Goal: Task Accomplishment & Management: Complete application form

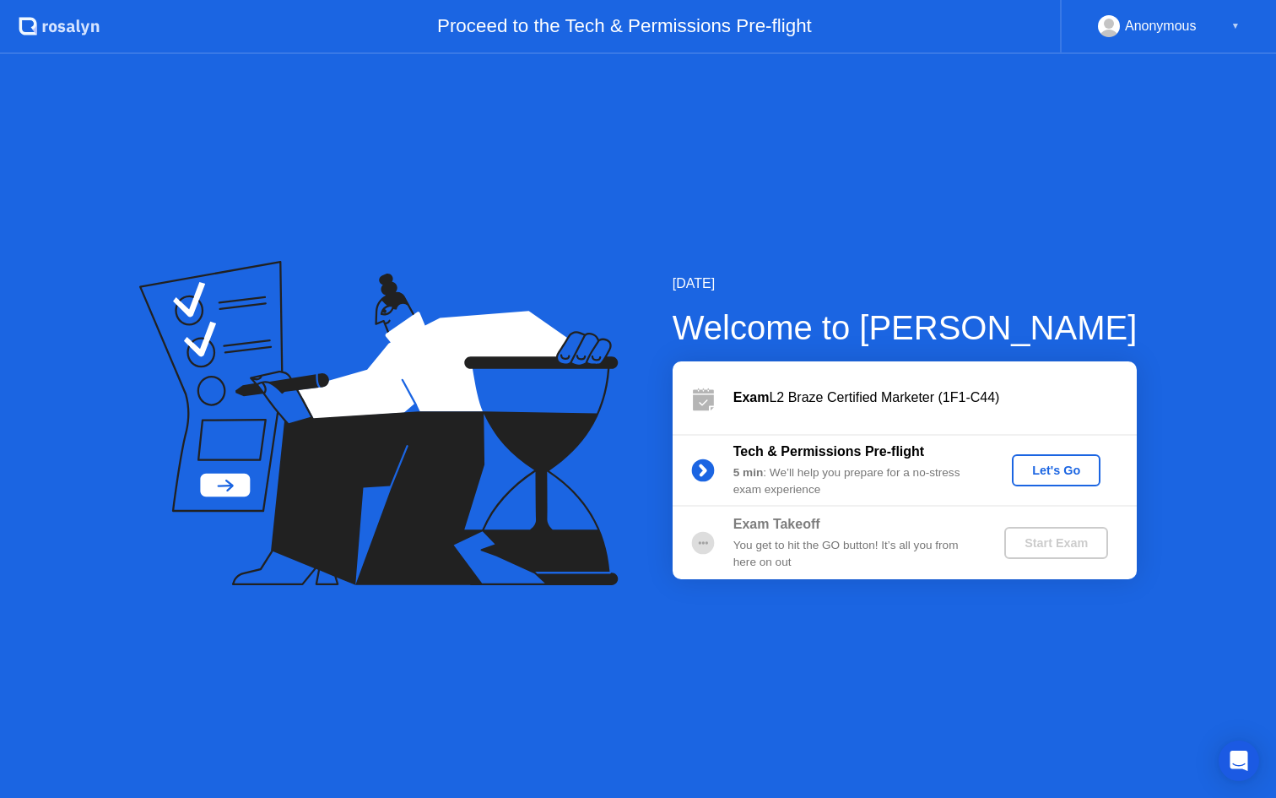
click at [1072, 465] on div "Let's Go" at bounding box center [1056, 470] width 75 height 14
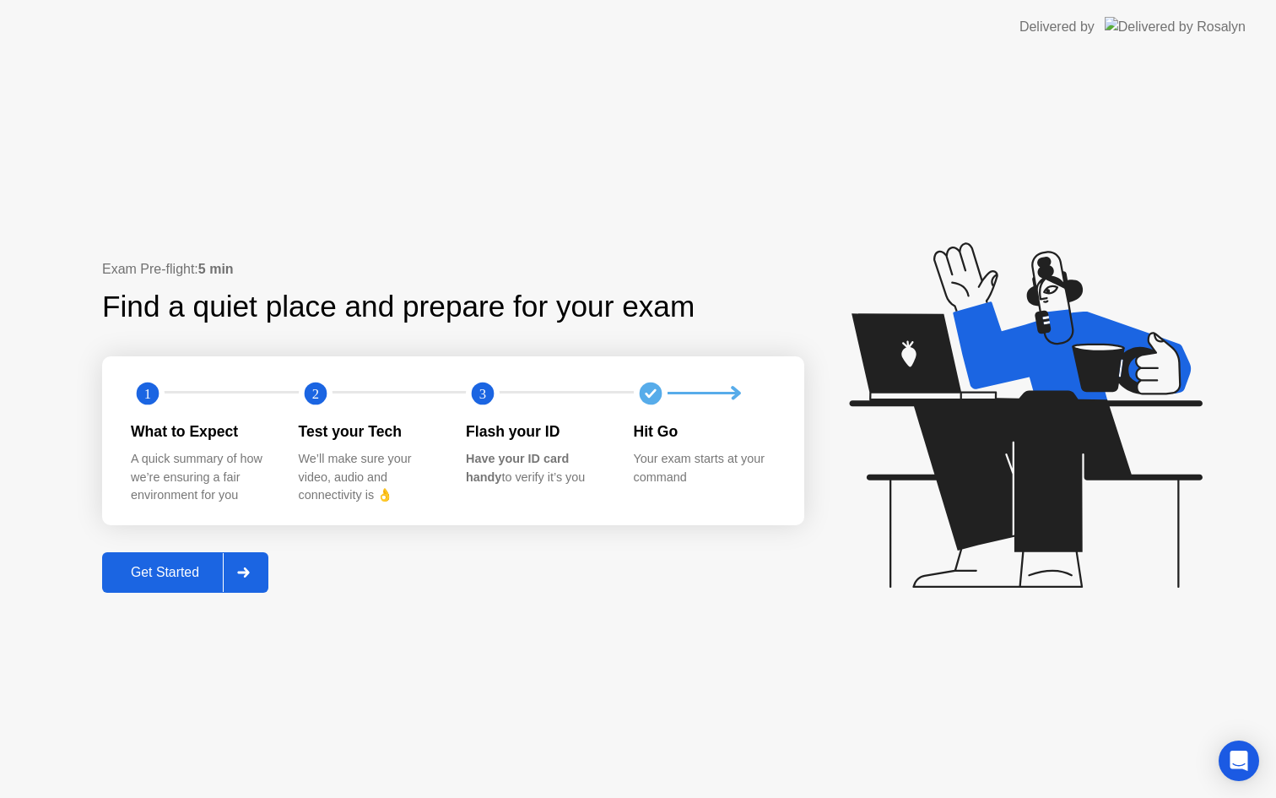
click at [194, 573] on div "Get Started" at bounding box center [165, 572] width 116 height 15
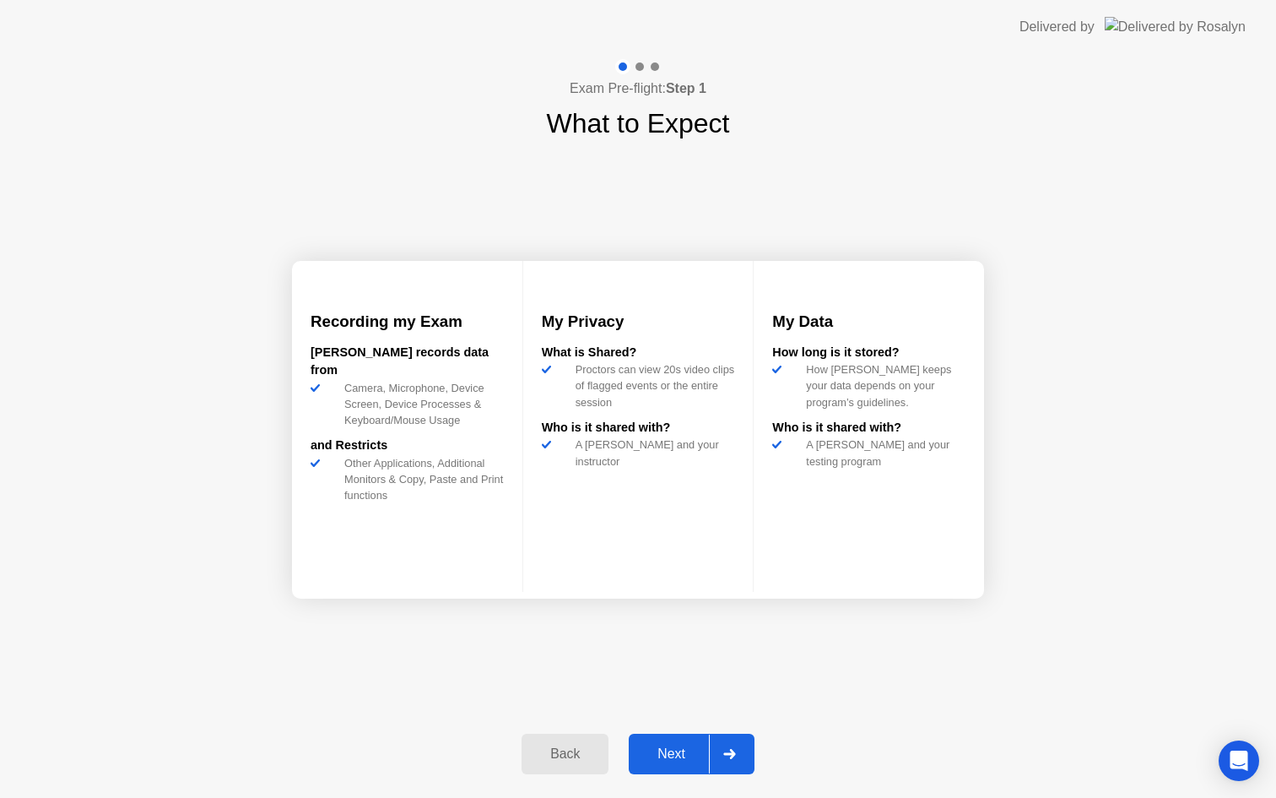
click at [674, 746] on div "Next" at bounding box center [671, 753] width 75 height 15
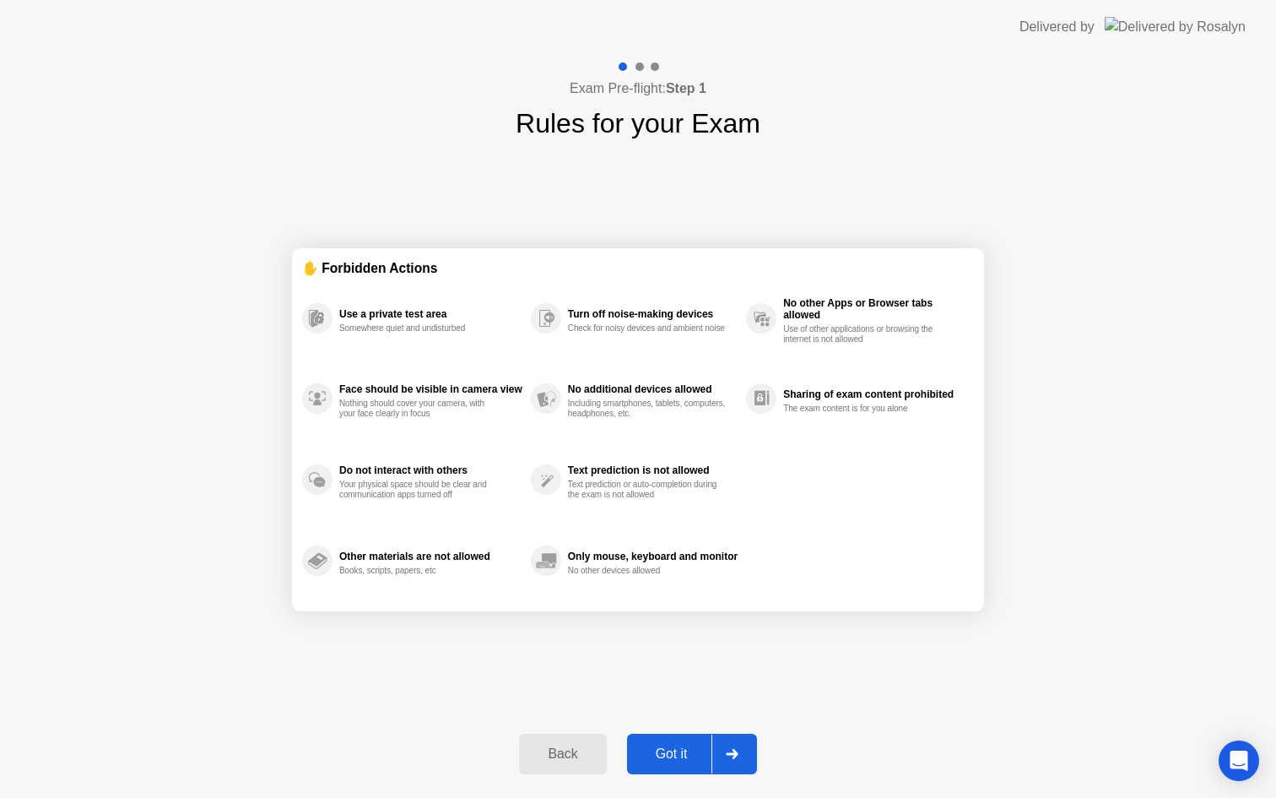
click at [674, 746] on div "Got it" at bounding box center [671, 753] width 79 height 15
select select "Available cameras"
select select "Available speakers"
select select "Available microphones"
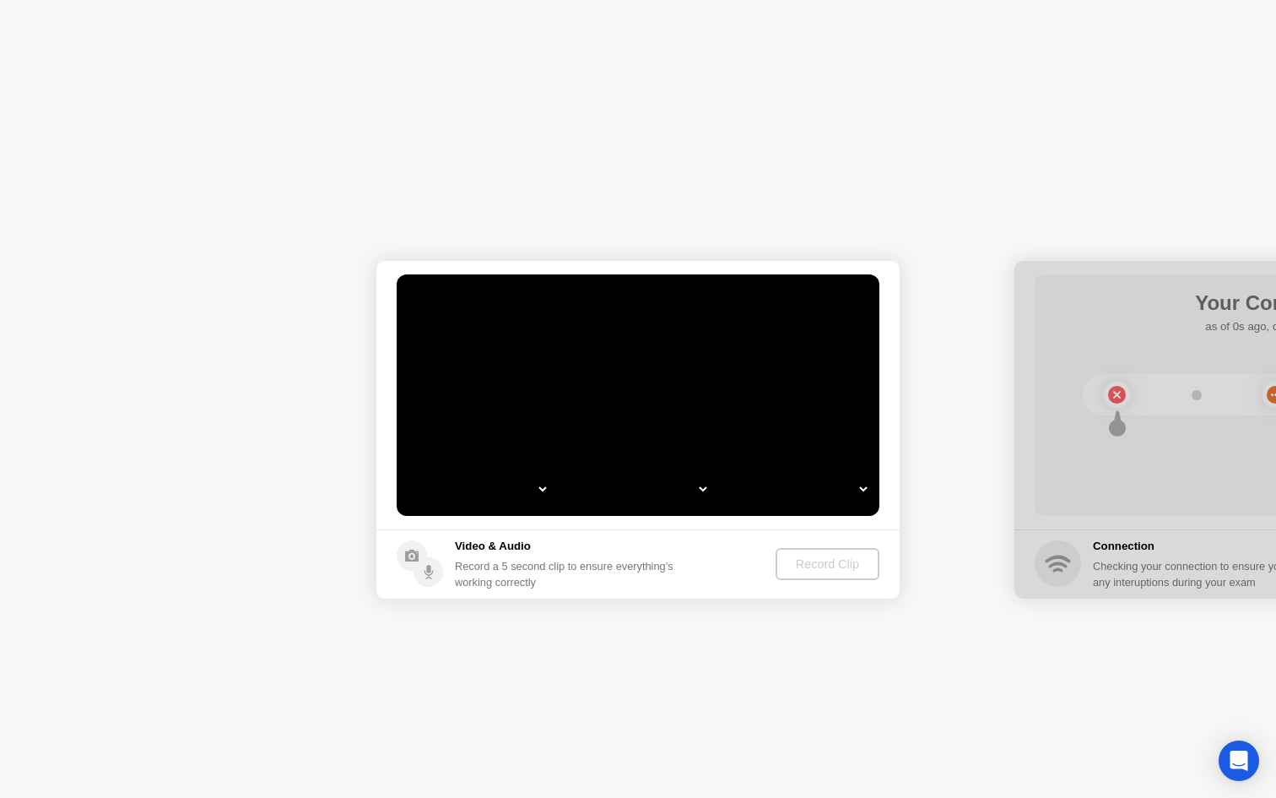
select select "**********"
select select "*******"
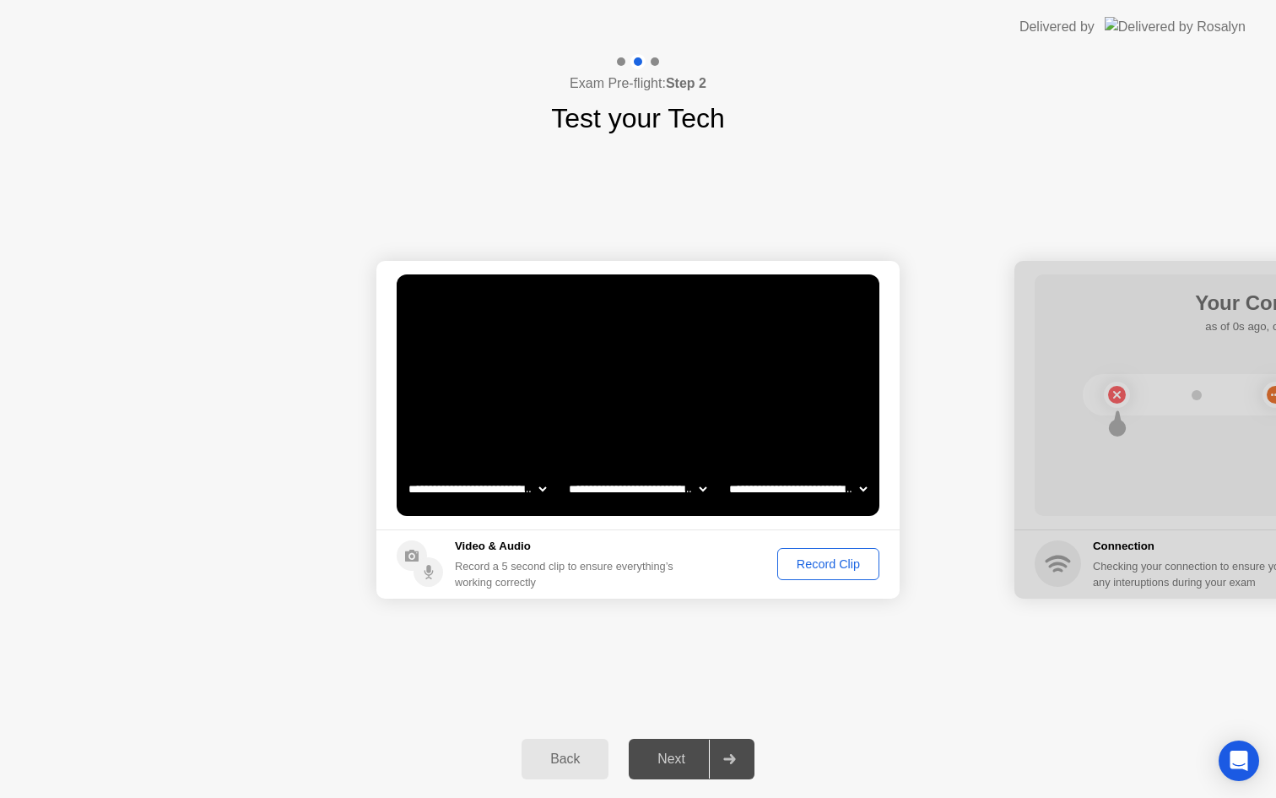
click at [583, 765] on div "Back" at bounding box center [565, 758] width 77 height 15
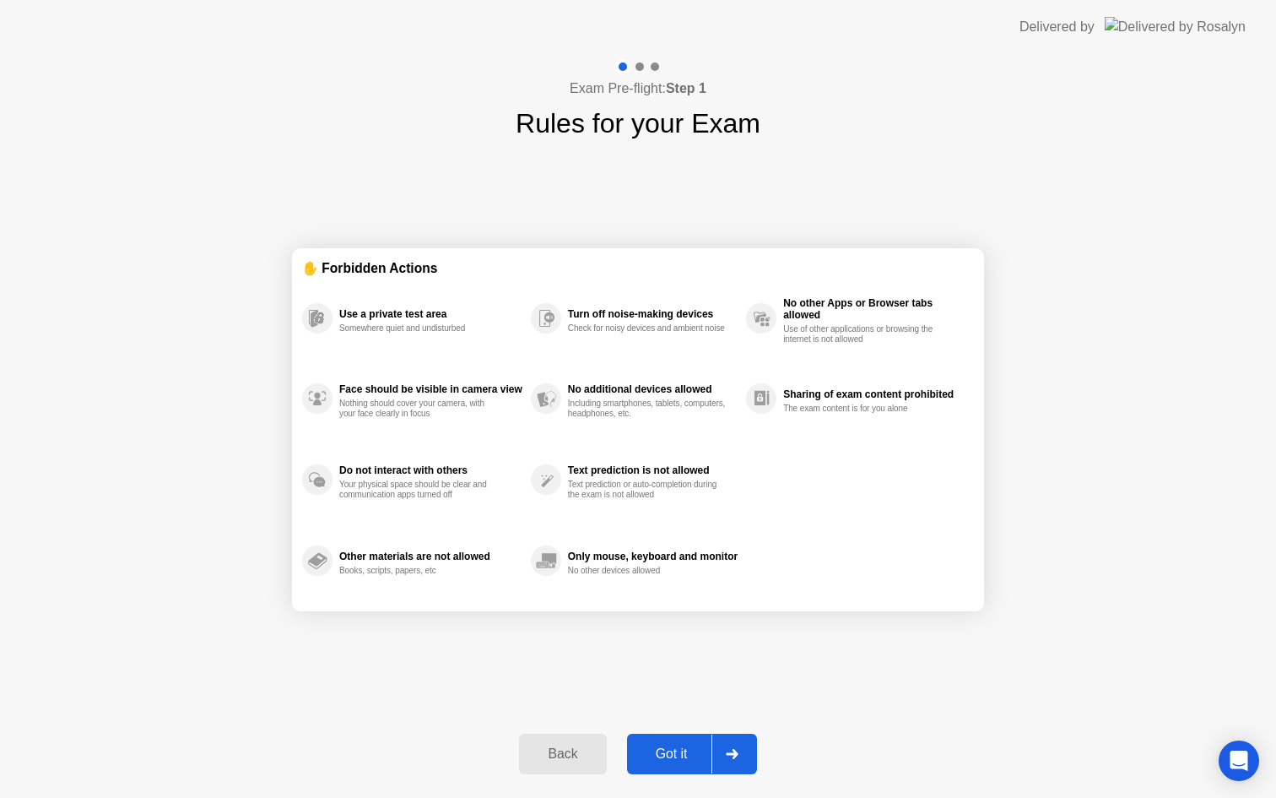
click at [583, 765] on button "Back" at bounding box center [562, 753] width 87 height 41
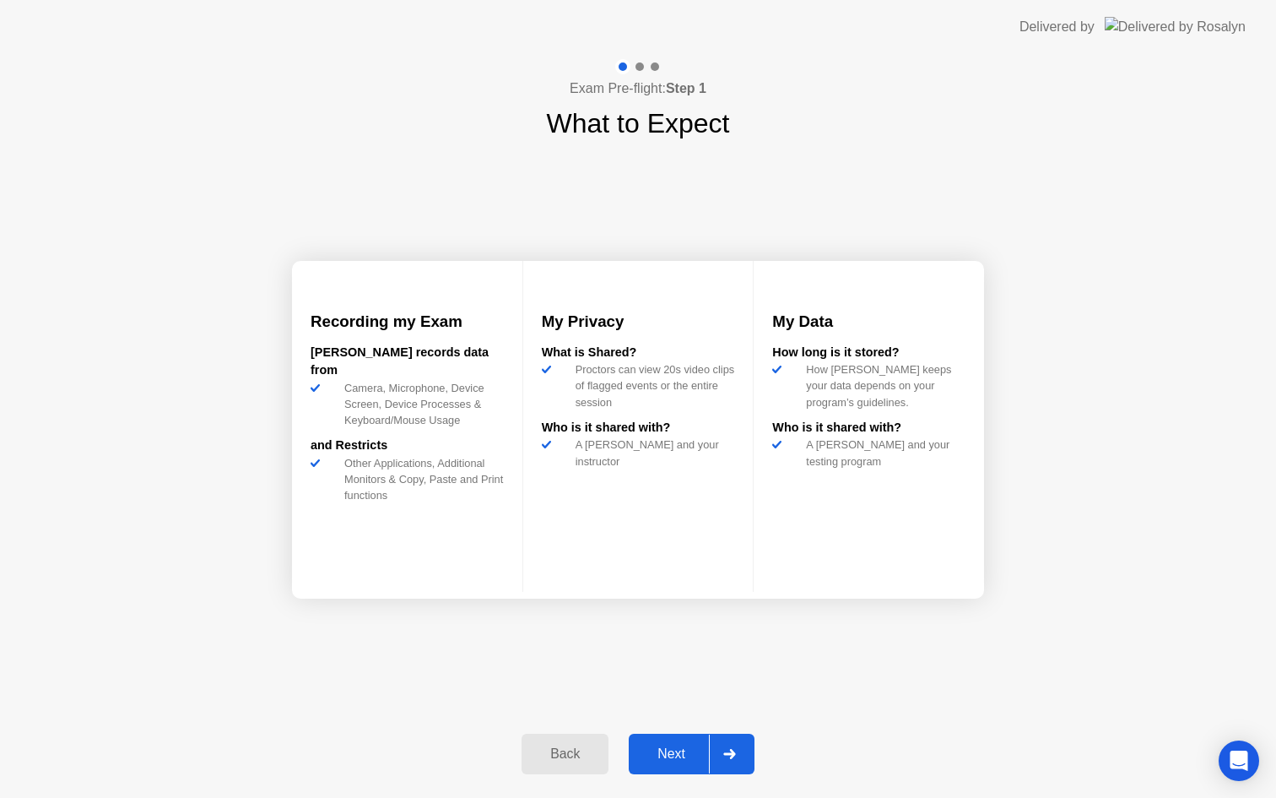
click at [583, 764] on button "Back" at bounding box center [565, 753] width 87 height 41
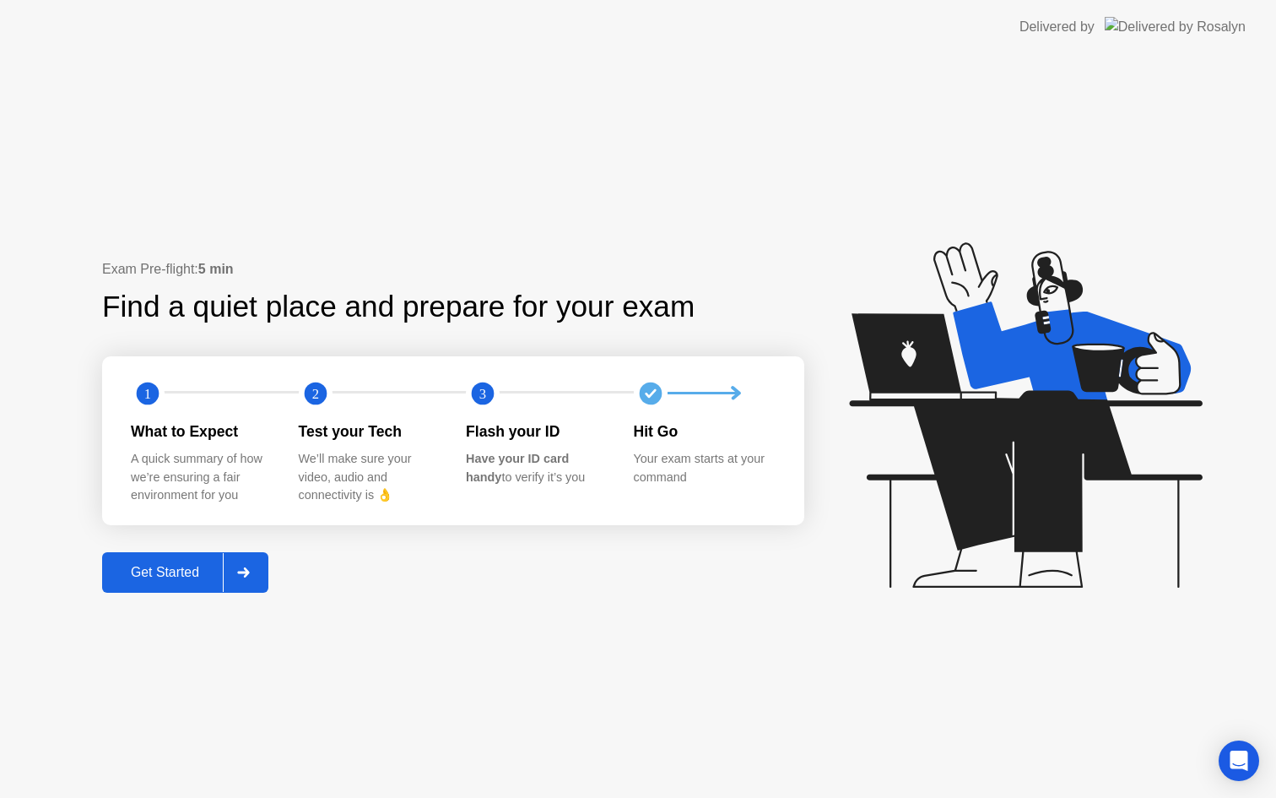
click at [199, 576] on div "Get Started" at bounding box center [165, 572] width 116 height 15
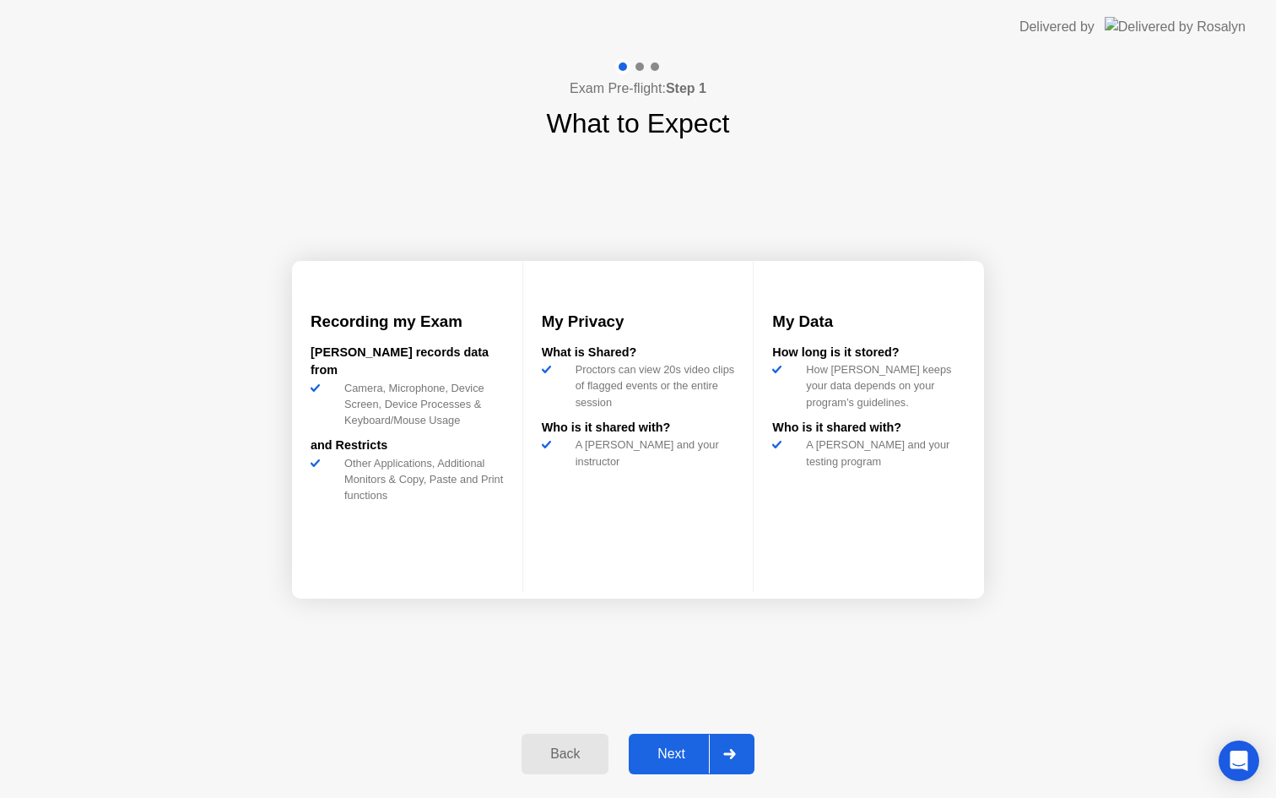
click at [695, 743] on button "Next" at bounding box center [692, 753] width 126 height 41
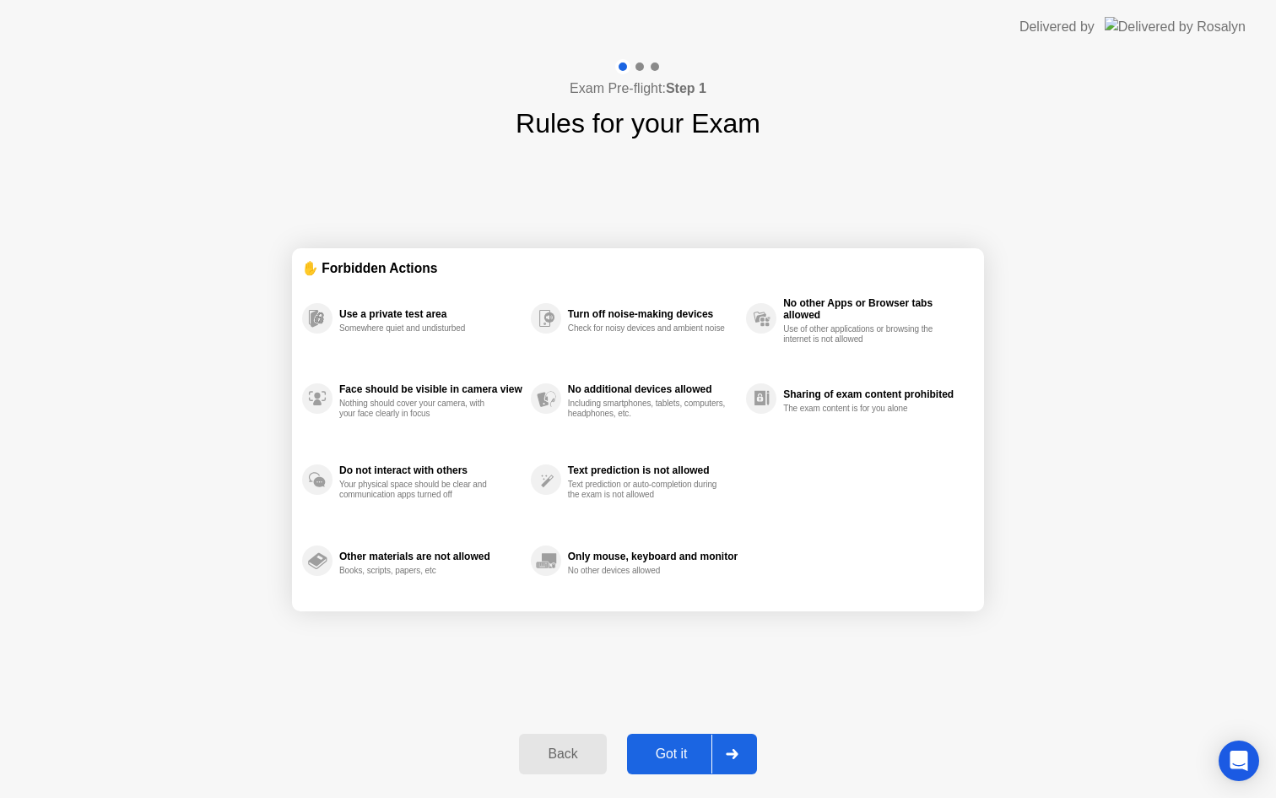
click at [688, 751] on div "Got it" at bounding box center [671, 753] width 79 height 15
select select "**********"
select select "*******"
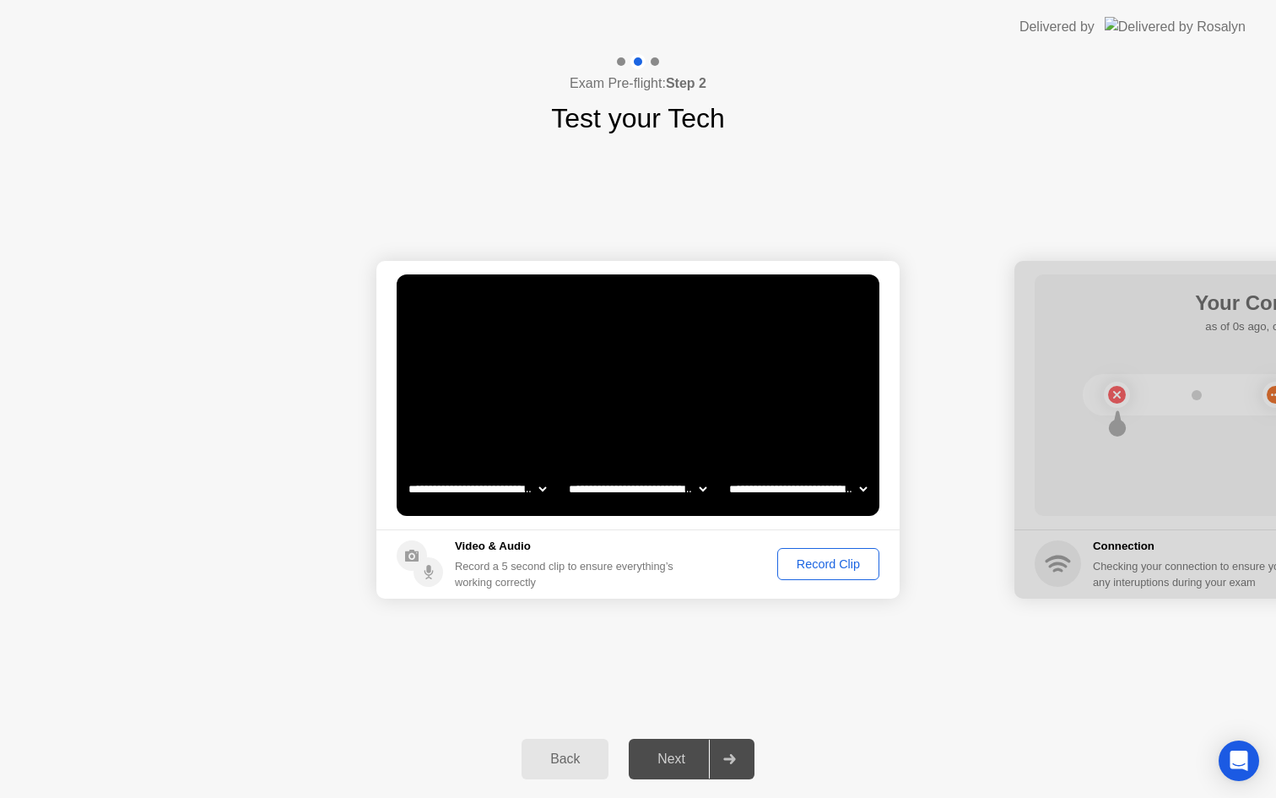
click at [812, 569] on div "Record Clip" at bounding box center [828, 564] width 90 height 14
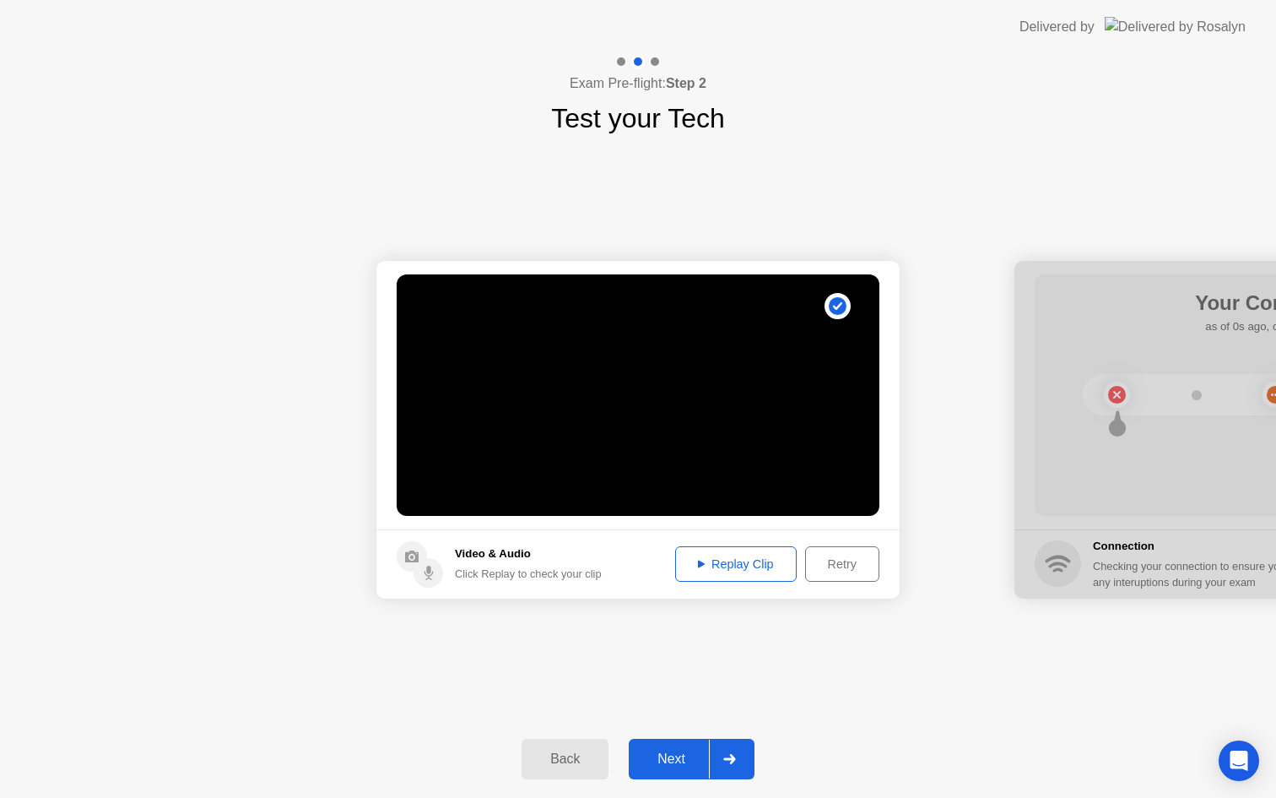
click at [685, 755] on div "Next" at bounding box center [671, 758] width 75 height 15
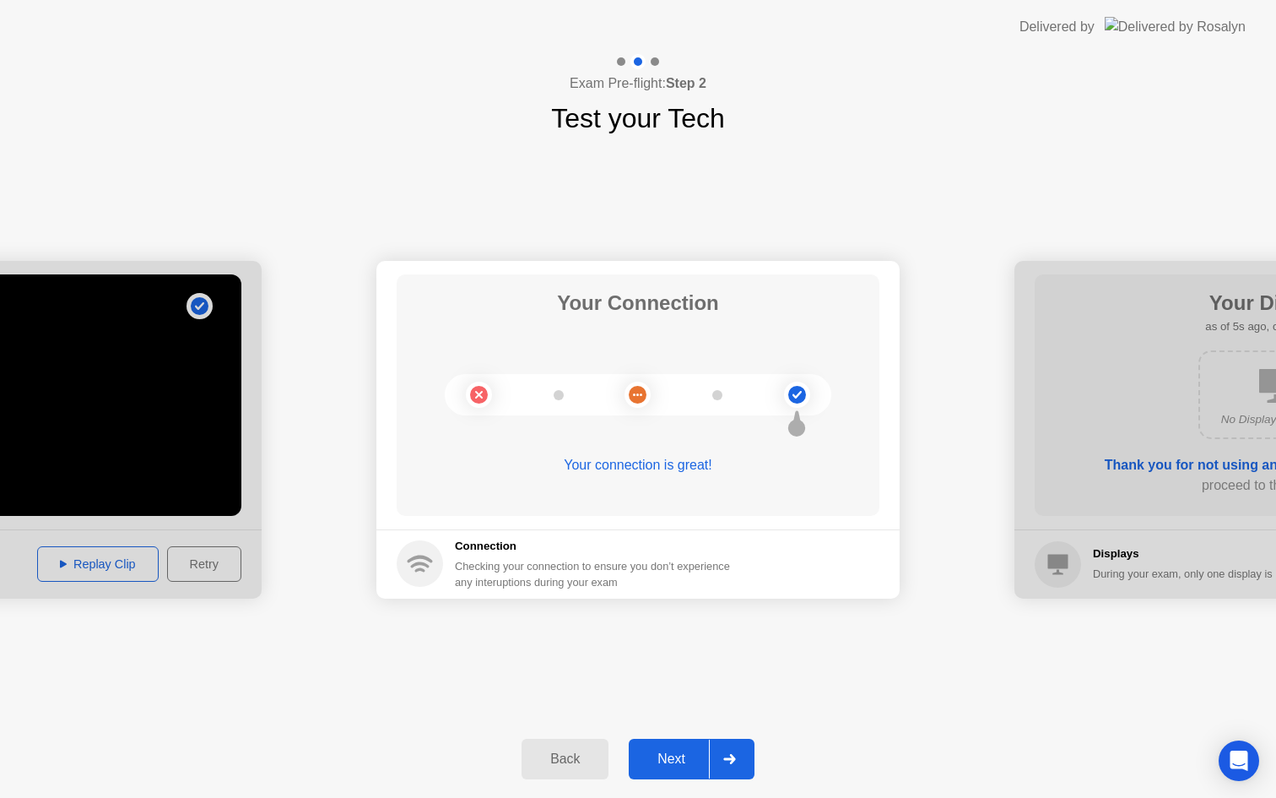
click at [693, 760] on div "Next" at bounding box center [671, 758] width 75 height 15
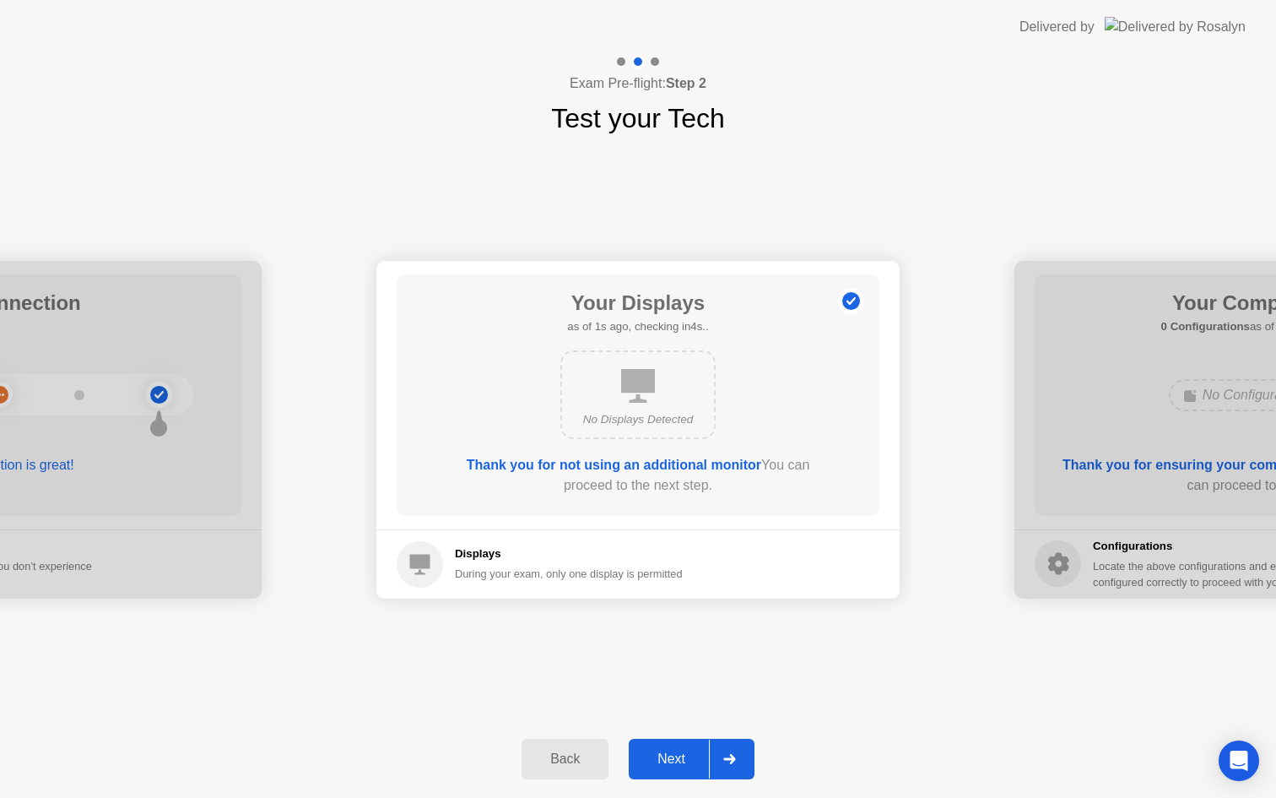
click at [681, 751] on div "Next" at bounding box center [671, 758] width 75 height 15
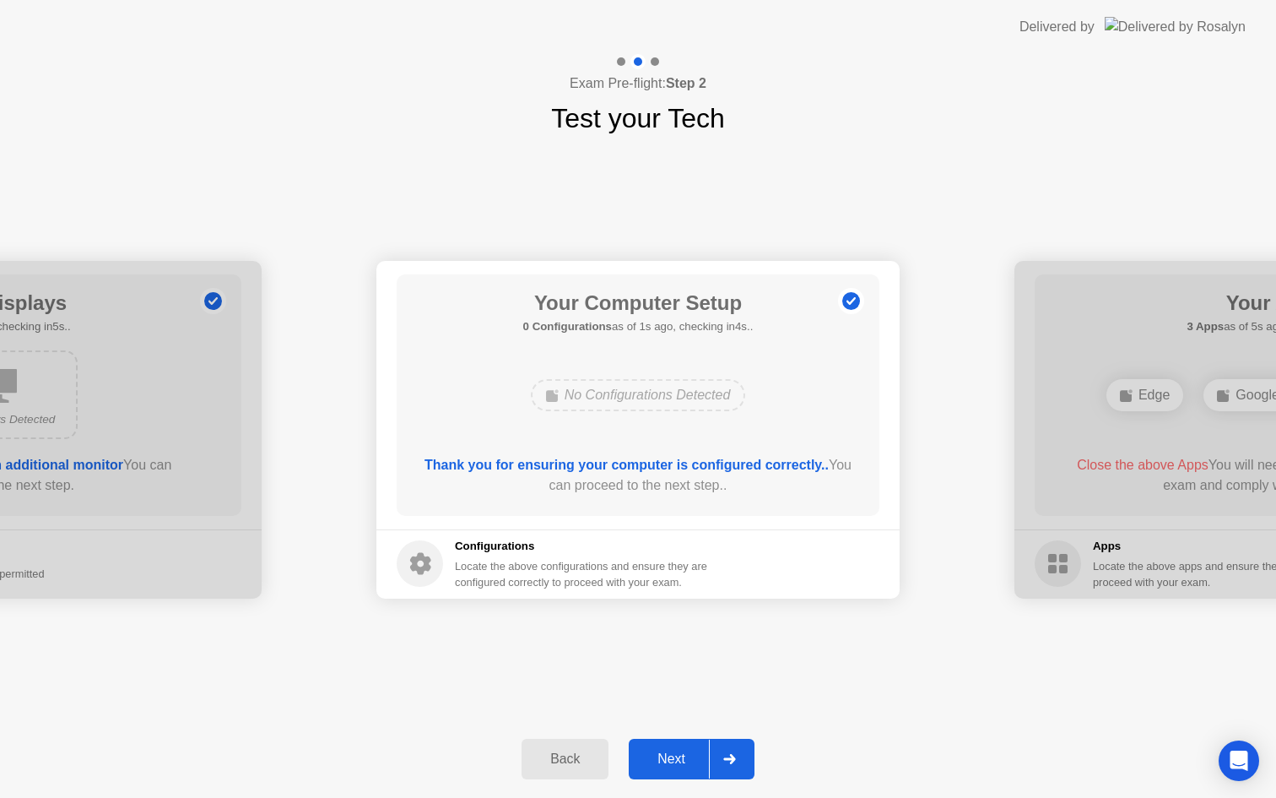
click at [681, 751] on div "Next" at bounding box center [671, 758] width 75 height 15
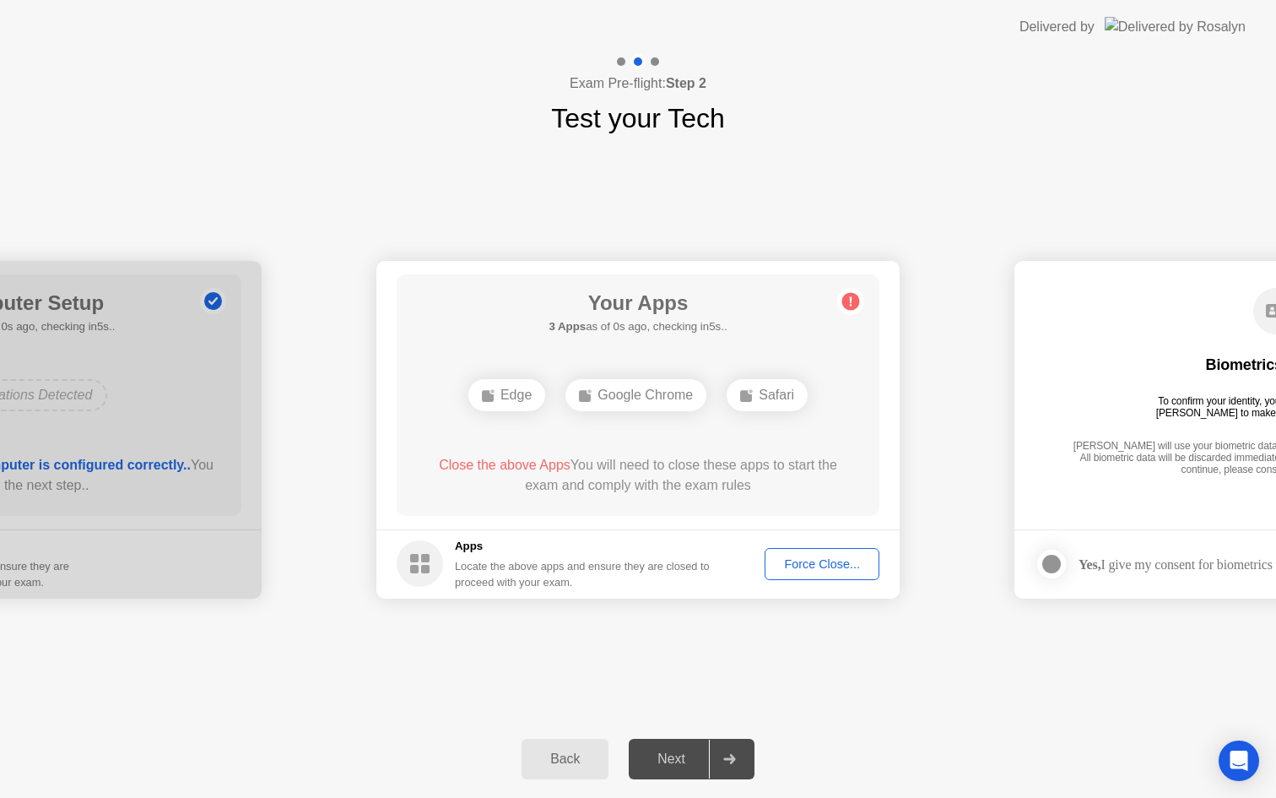
click at [681, 751] on div "Next" at bounding box center [671, 758] width 75 height 15
click at [794, 566] on div "Force Close..." at bounding box center [822, 564] width 103 height 14
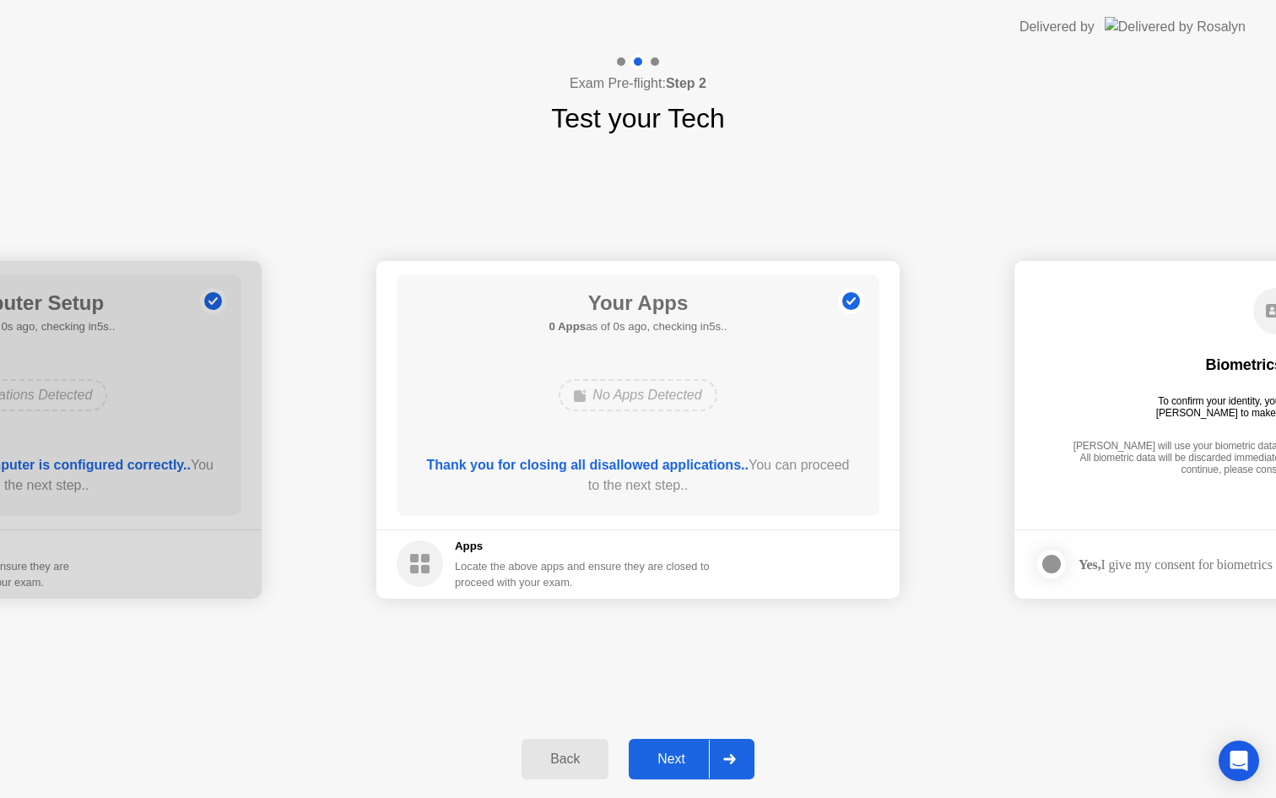
click at [680, 755] on div "Next" at bounding box center [671, 758] width 75 height 15
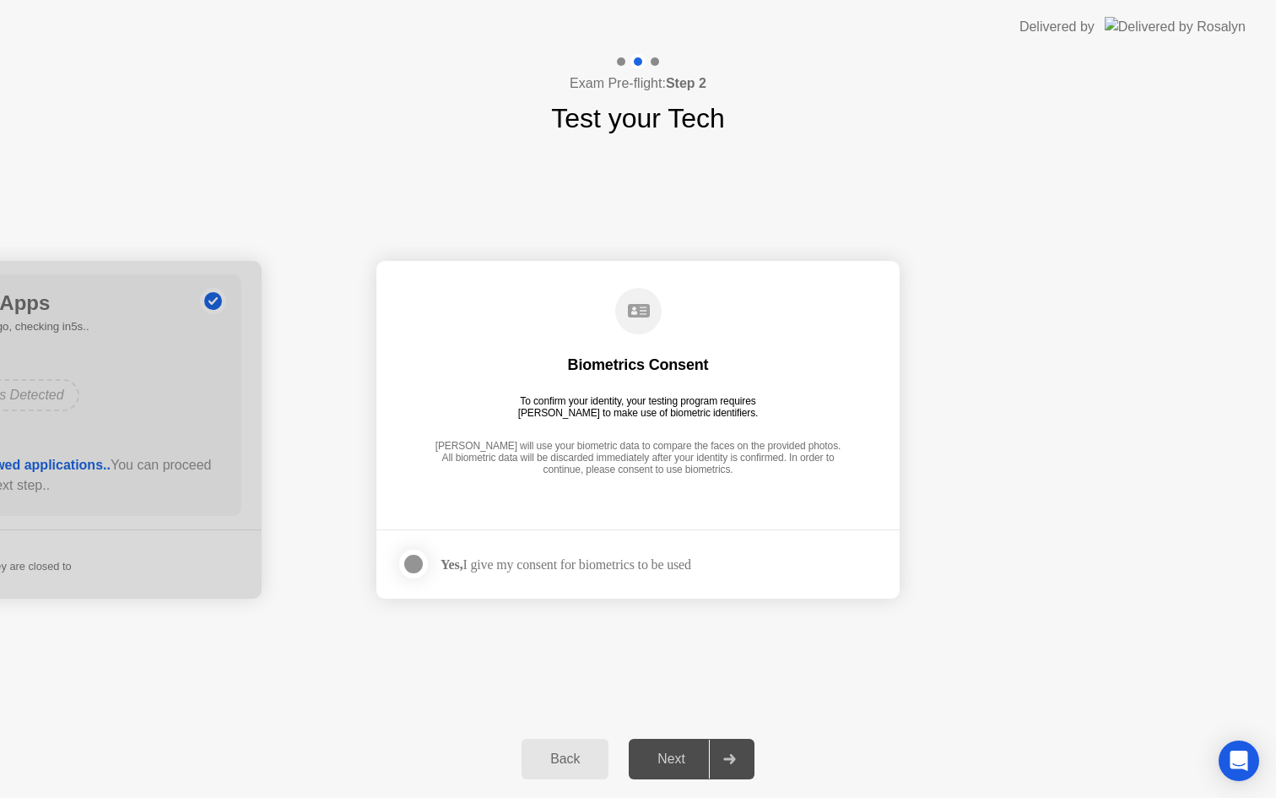
click at [414, 560] on div at bounding box center [413, 564] width 20 height 20
click at [665, 763] on div "Next" at bounding box center [671, 758] width 75 height 15
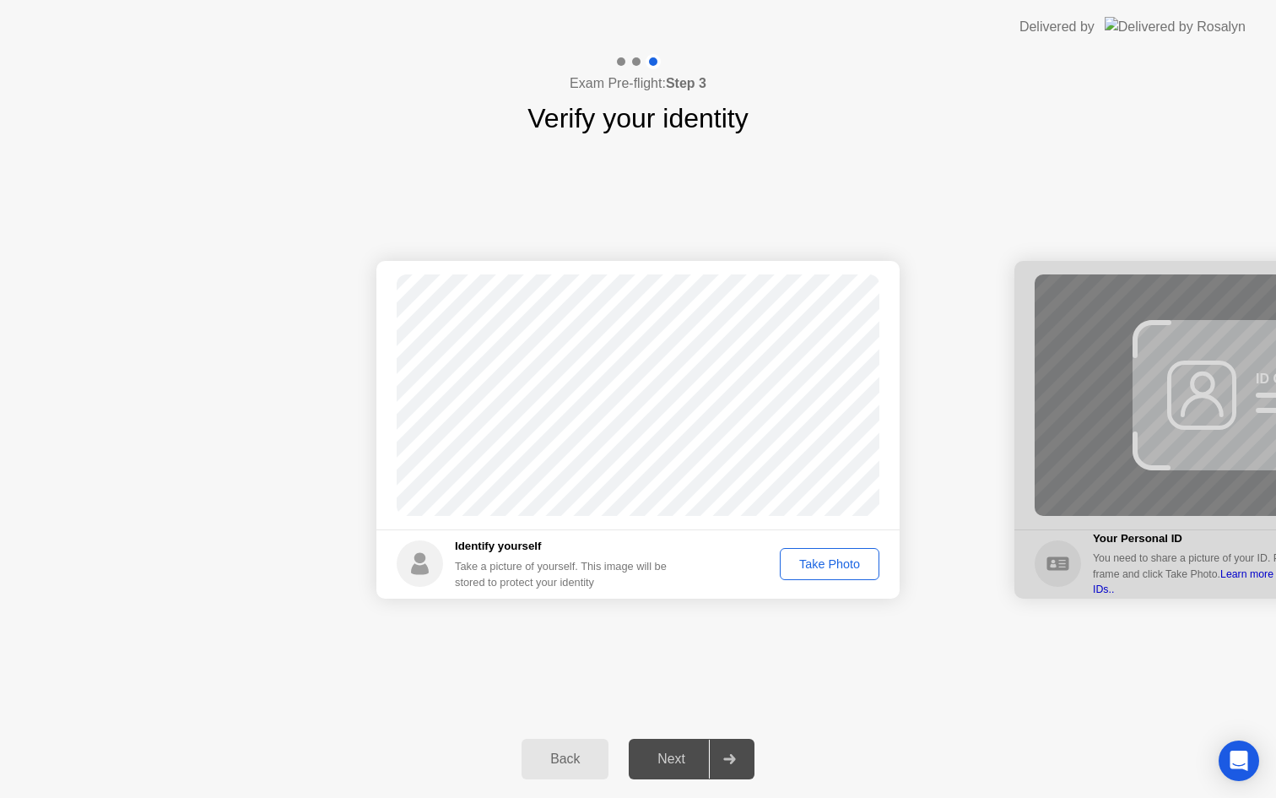
click at [847, 561] on div "Take Photo" at bounding box center [830, 564] width 88 height 14
click at [847, 561] on div "Retake" at bounding box center [841, 564] width 66 height 14
click at [847, 561] on div "Take Photo" at bounding box center [830, 564] width 88 height 14
click at [674, 761] on div "Next" at bounding box center [671, 758] width 75 height 15
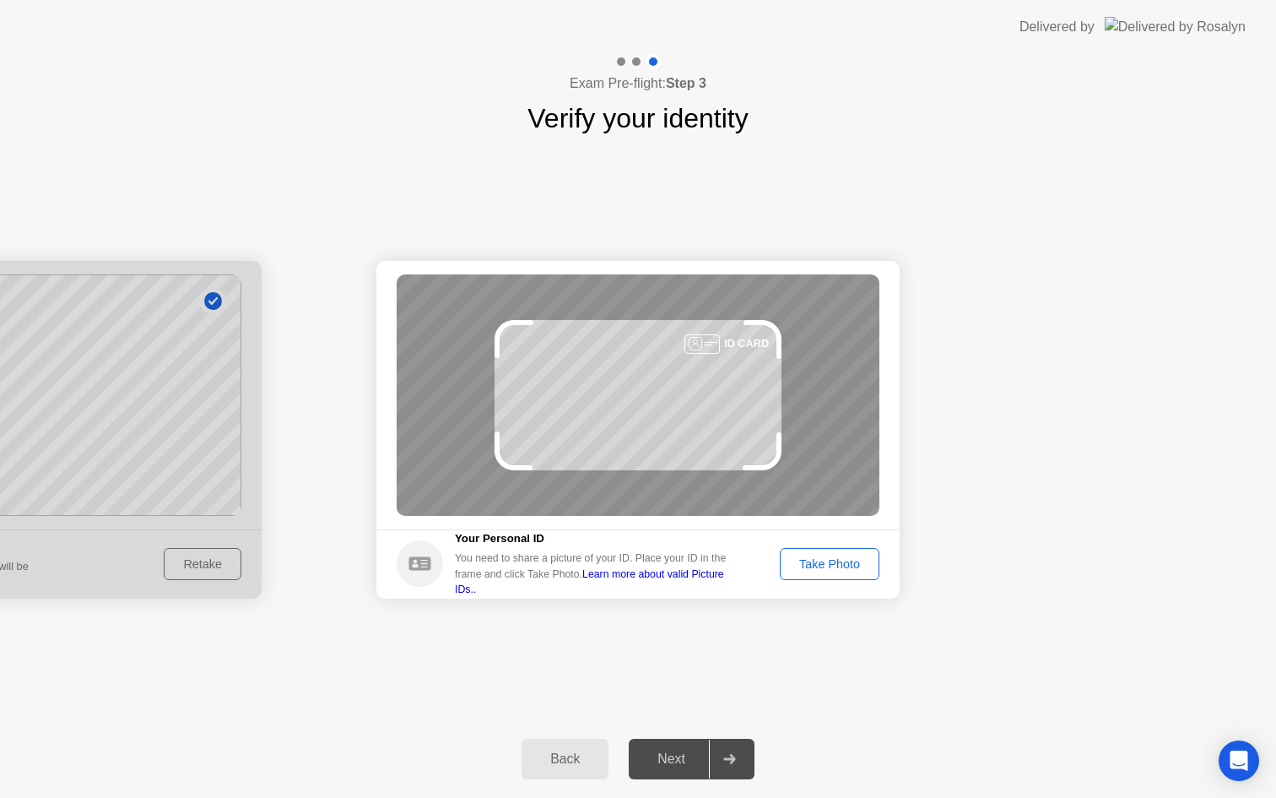
click at [826, 566] on div "Take Photo" at bounding box center [830, 564] width 88 height 14
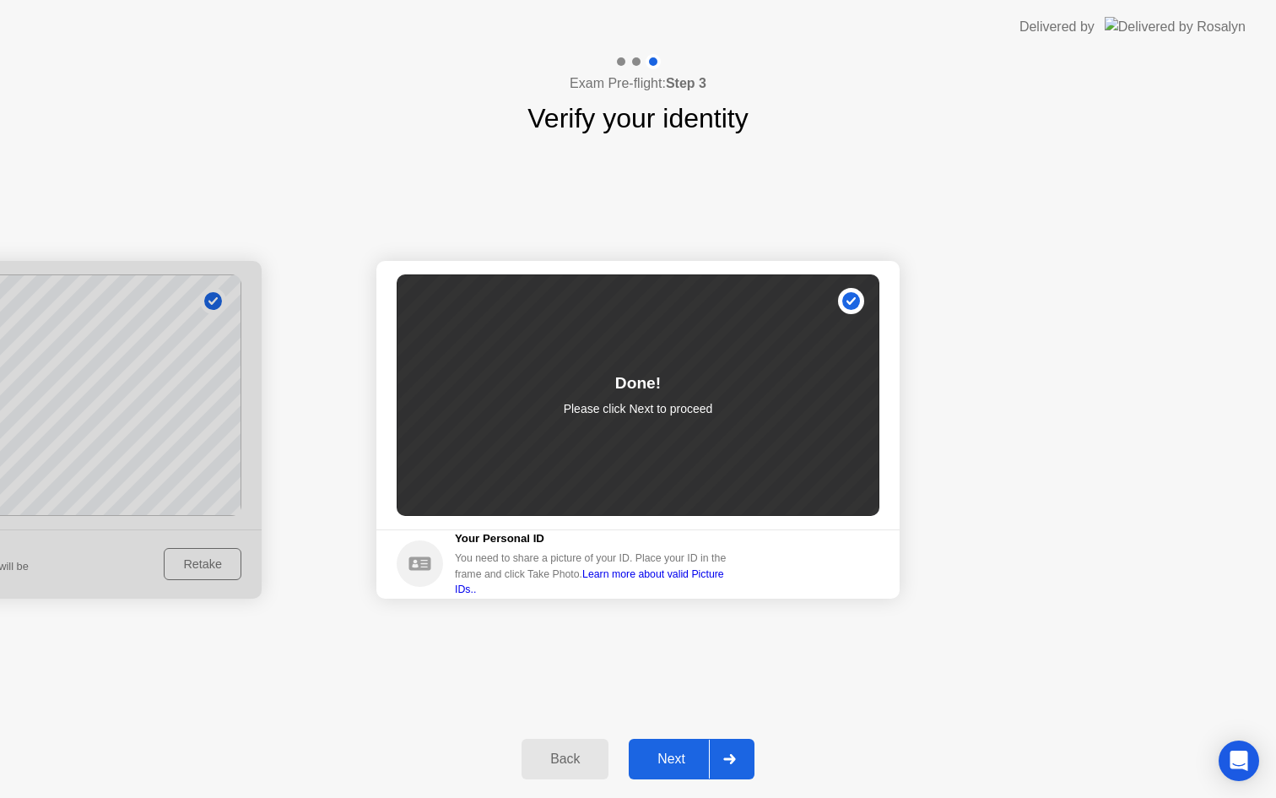
click at [668, 797] on div "Back Next" at bounding box center [638, 759] width 1276 height 78
click at [668, 773] on button "Next" at bounding box center [692, 759] width 126 height 41
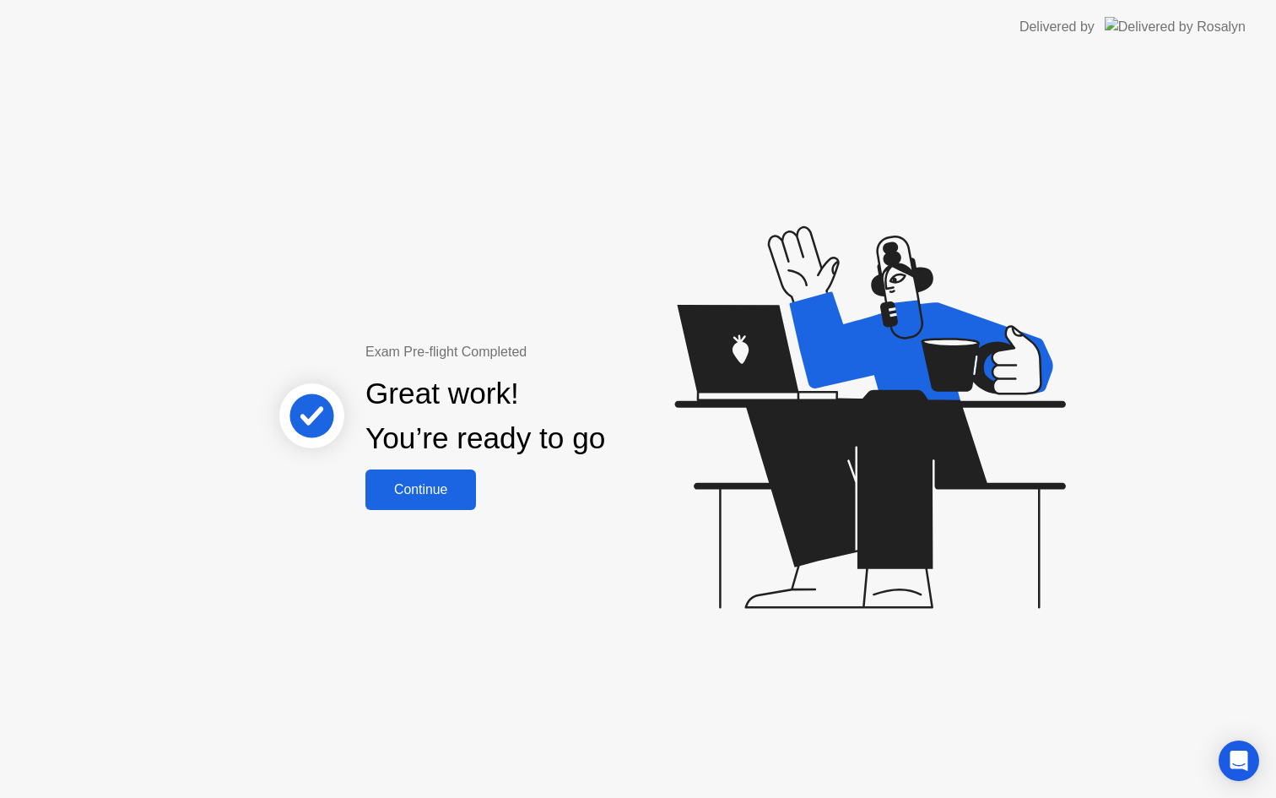
click at [439, 506] on button "Continue" at bounding box center [420, 489] width 111 height 41
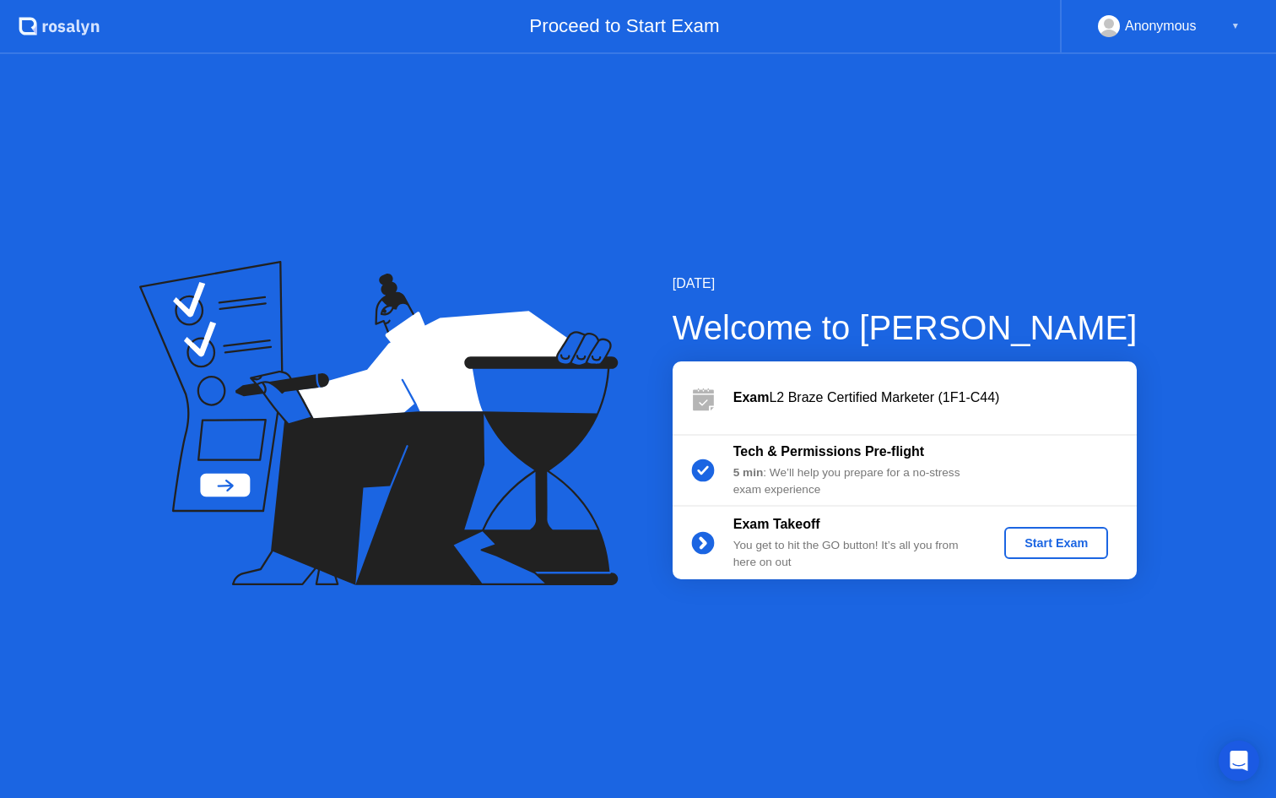
click at [1047, 549] on div "Start Exam" at bounding box center [1056, 543] width 90 height 14
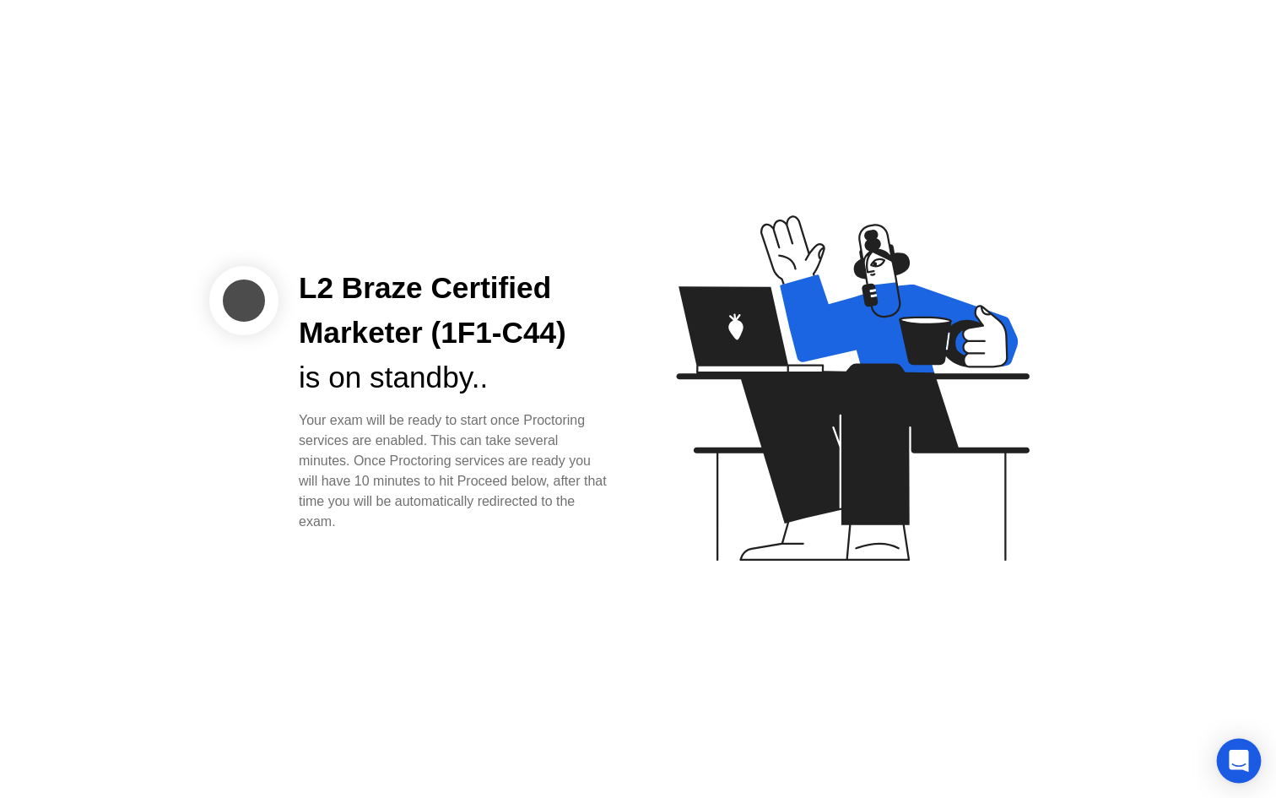
click at [1228, 750] on icon "Open Intercom Messenger" at bounding box center [1239, 761] width 22 height 22
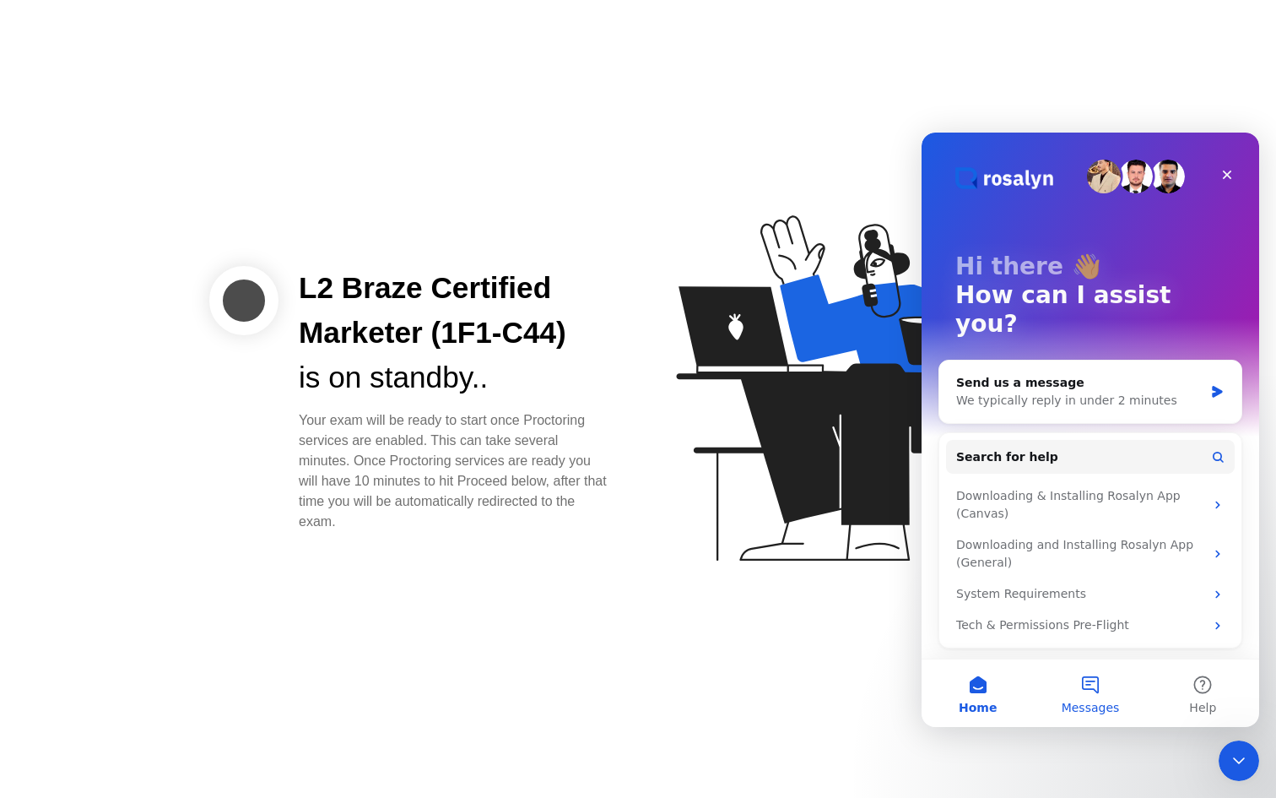
click at [1070, 678] on button "Messages" at bounding box center [1090, 693] width 112 height 68
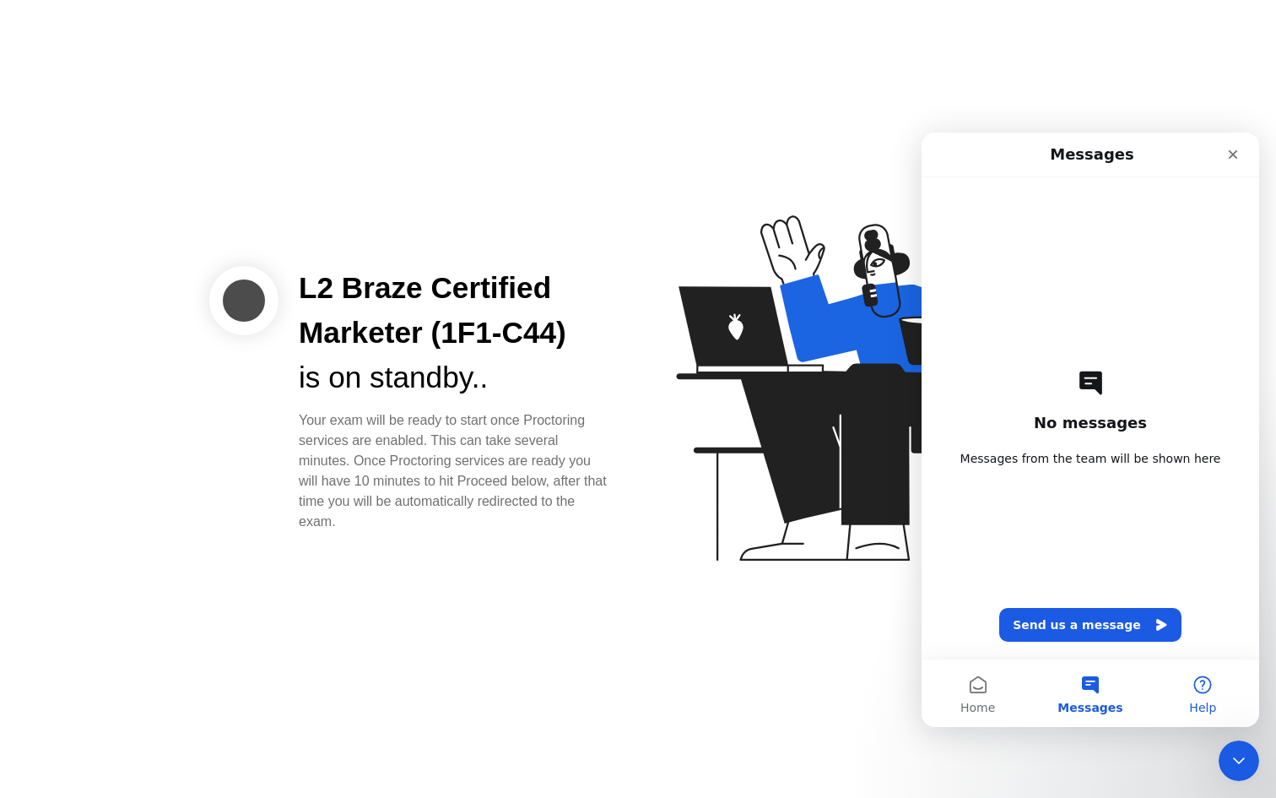
click at [1190, 683] on button "Help" at bounding box center [1203, 693] width 112 height 68
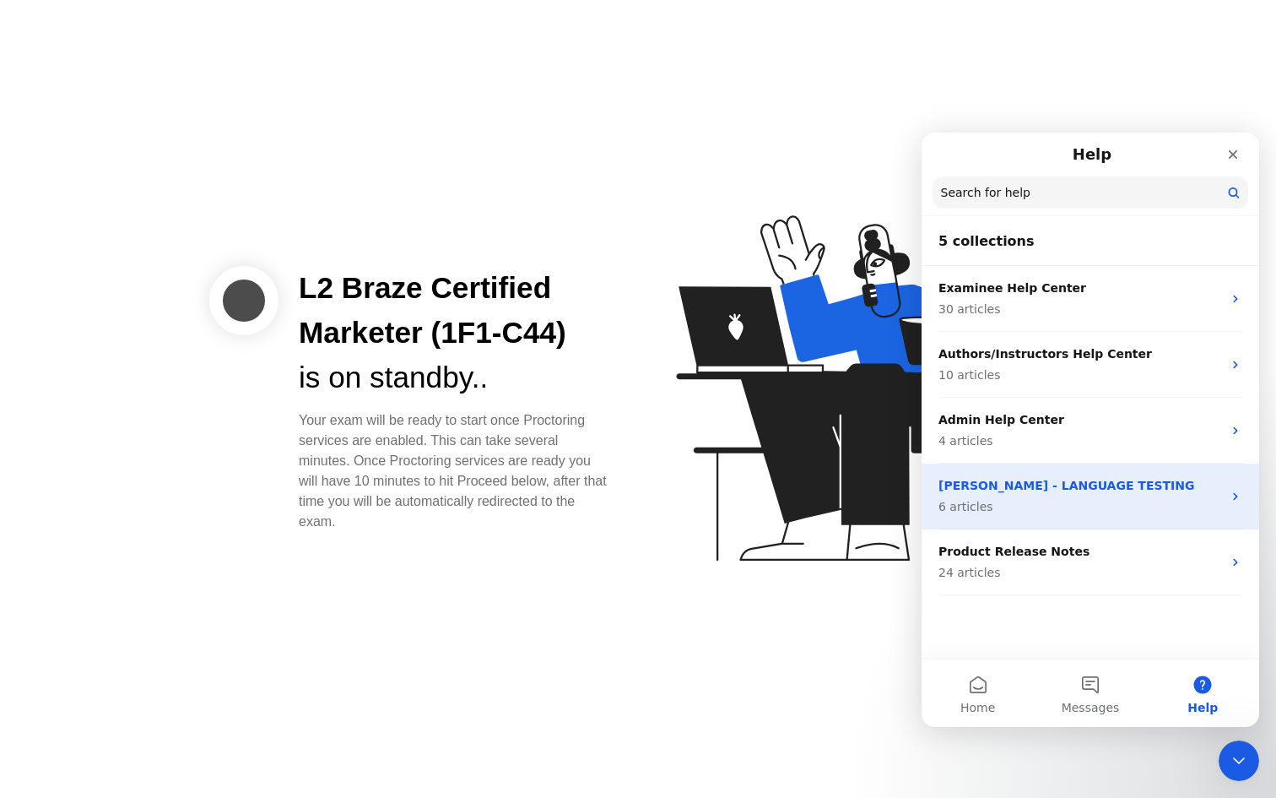
click at [1212, 501] on p "6 articles" at bounding box center [1081, 507] width 284 height 18
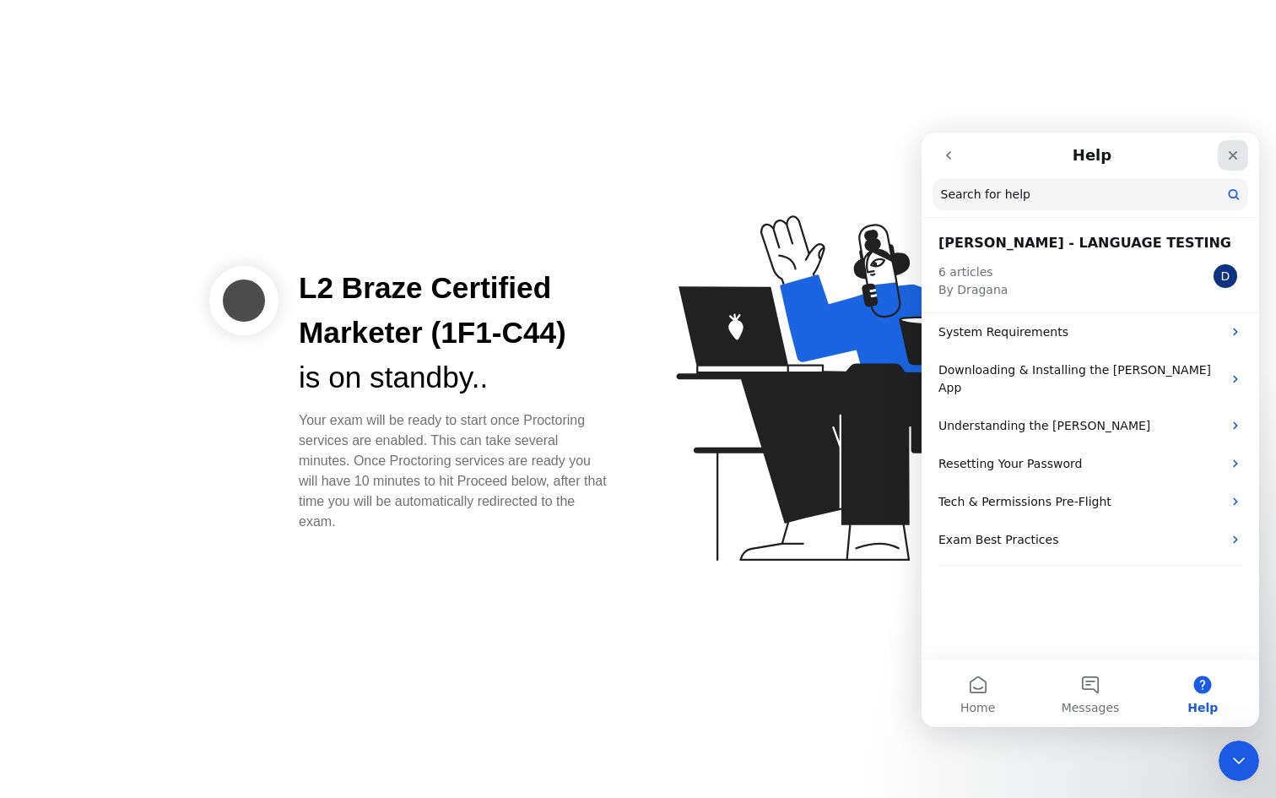
click at [1229, 156] on icon "Close" at bounding box center [1233, 156] width 14 height 14
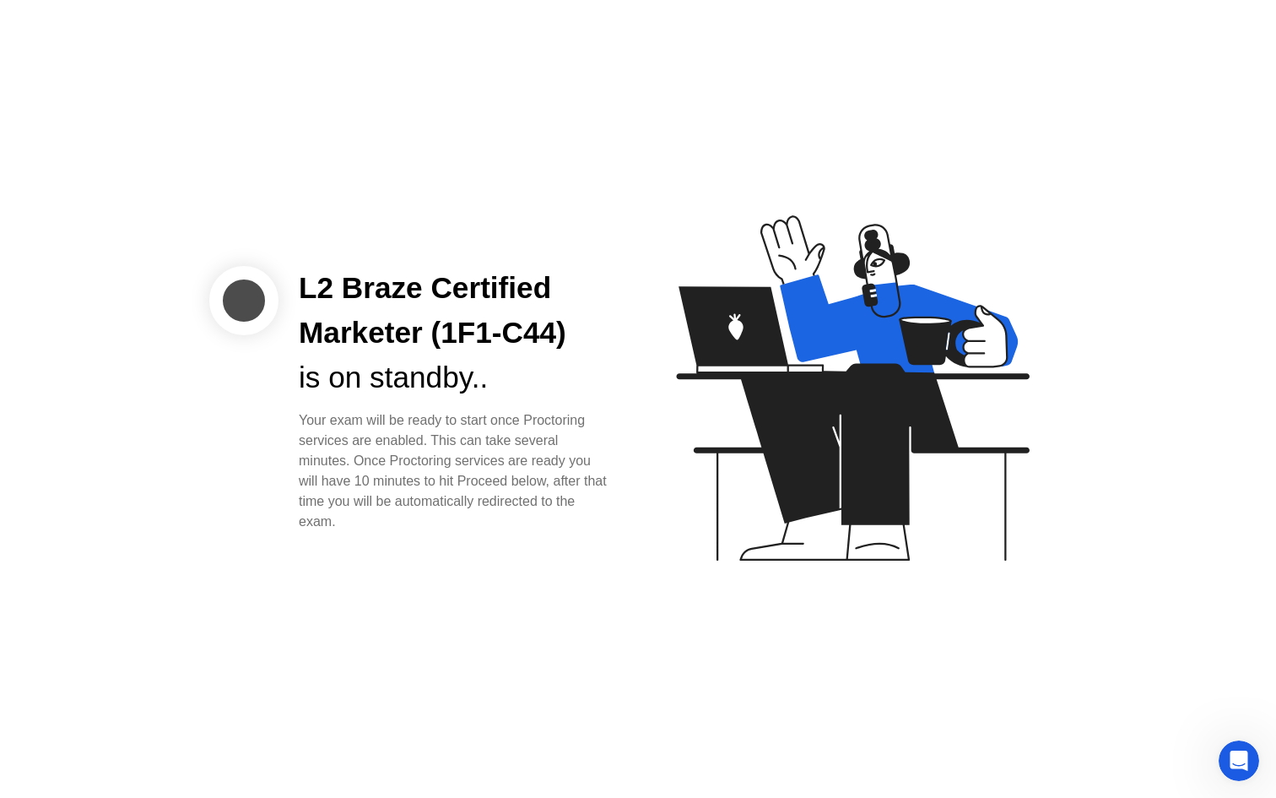
click at [684, 184] on icon at bounding box center [849, 396] width 436 height 432
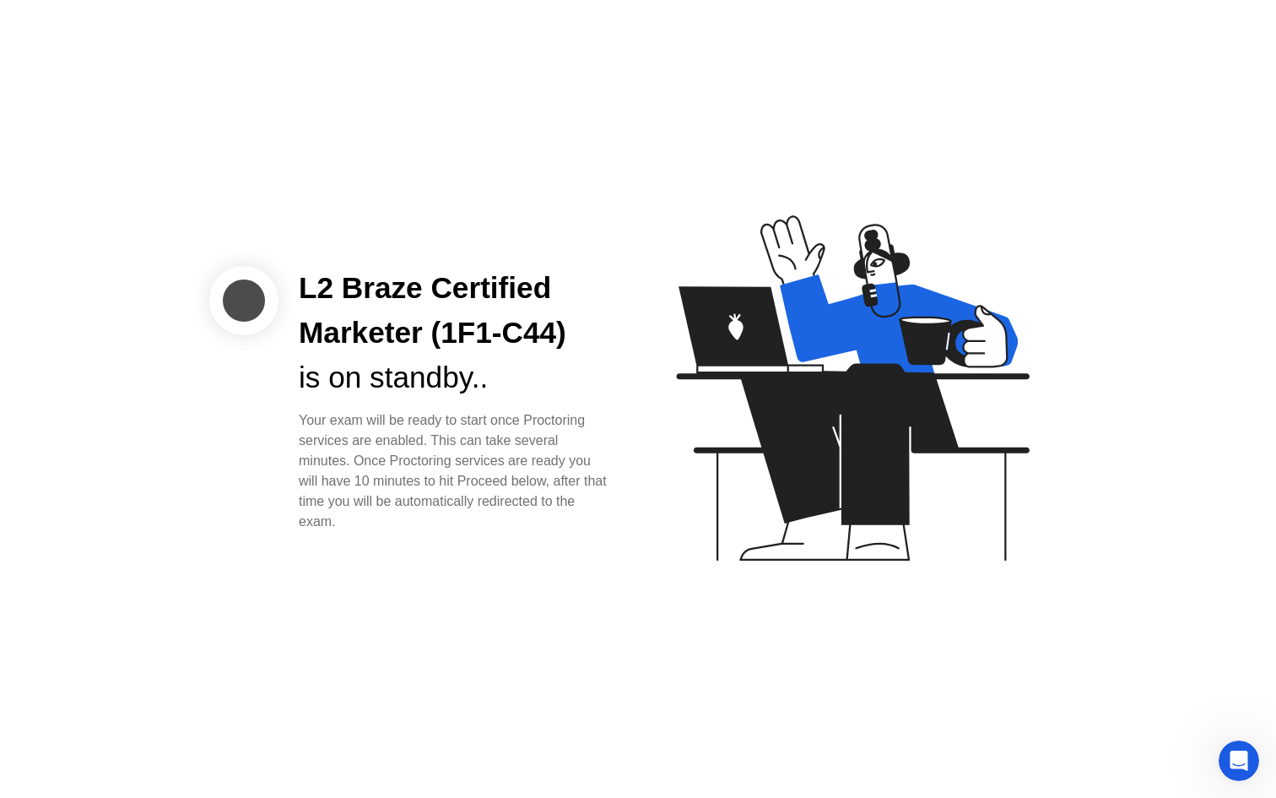
click at [684, 184] on icon at bounding box center [849, 396] width 436 height 432
click at [684, 174] on div "L2 Braze Certified Marketer (1F1-C44) is on standby.. Your exam will be ready t…" at bounding box center [638, 399] width 1276 height 798
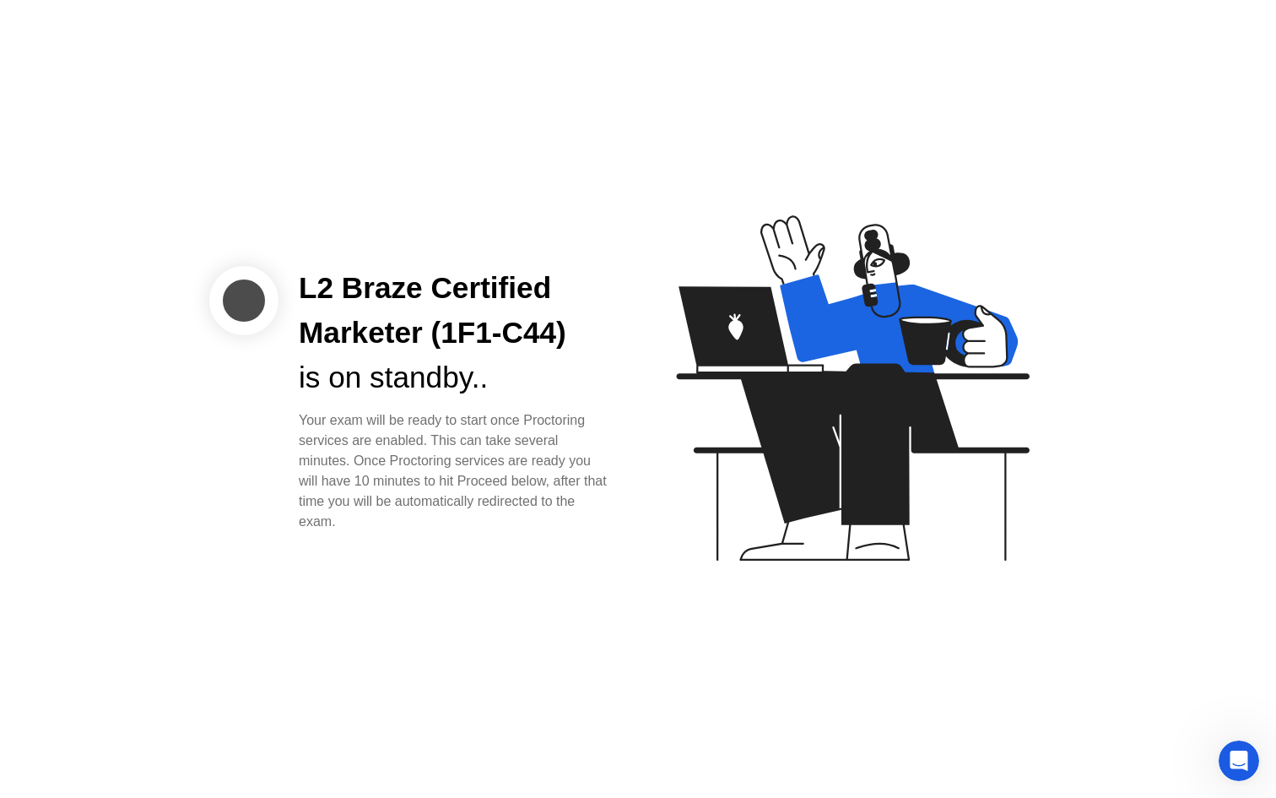
click at [554, 262] on div "L2 Braze Certified Marketer (1F1-C44) is on standby.. Your exam will be ready t…" at bounding box center [638, 399] width 1276 height 798
click at [553, 262] on div "L2 Braze Certified Marketer (1F1-C44) is on standby.. Your exam will be ready t…" at bounding box center [638, 399] width 1276 height 798
click at [528, 184] on div "L2 Braze Certified Marketer (1F1-C44) is on standby.. Your exam will be ready t…" at bounding box center [638, 399] width 1276 height 798
click at [663, 22] on div "L2 Braze Certified Marketer (1F1-C44) is on standby.. Your exam will be ready t…" at bounding box center [638, 399] width 1276 height 798
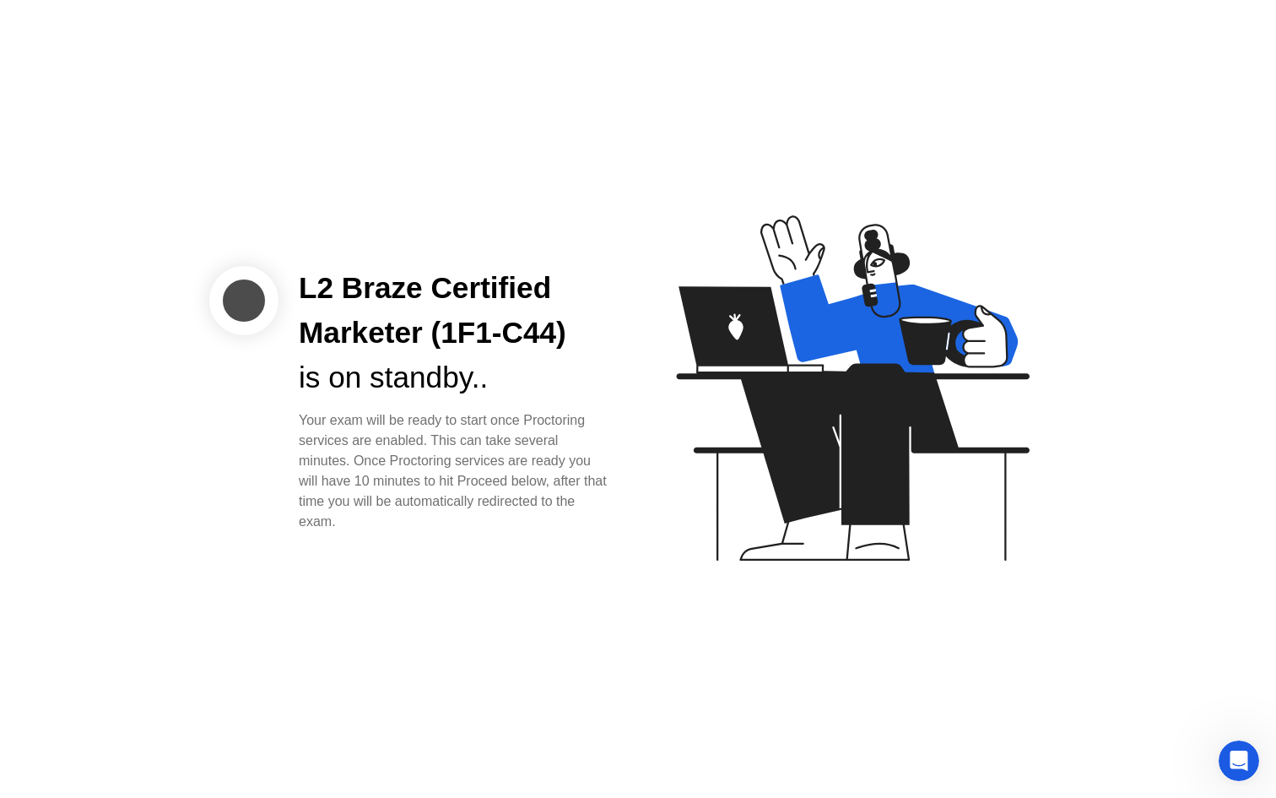
click at [663, 22] on div "L2 Braze Certified Marketer (1F1-C44) is on standby.. Your exam will be ready t…" at bounding box center [638, 399] width 1276 height 798
click at [629, 121] on div "L2 Braze Certified Marketer (1F1-C44) is on standby.. Your exam will be ready t…" at bounding box center [638, 399] width 1276 height 798
click at [1243, 762] on icon "Open Intercom Messenger" at bounding box center [1237, 758] width 28 height 28
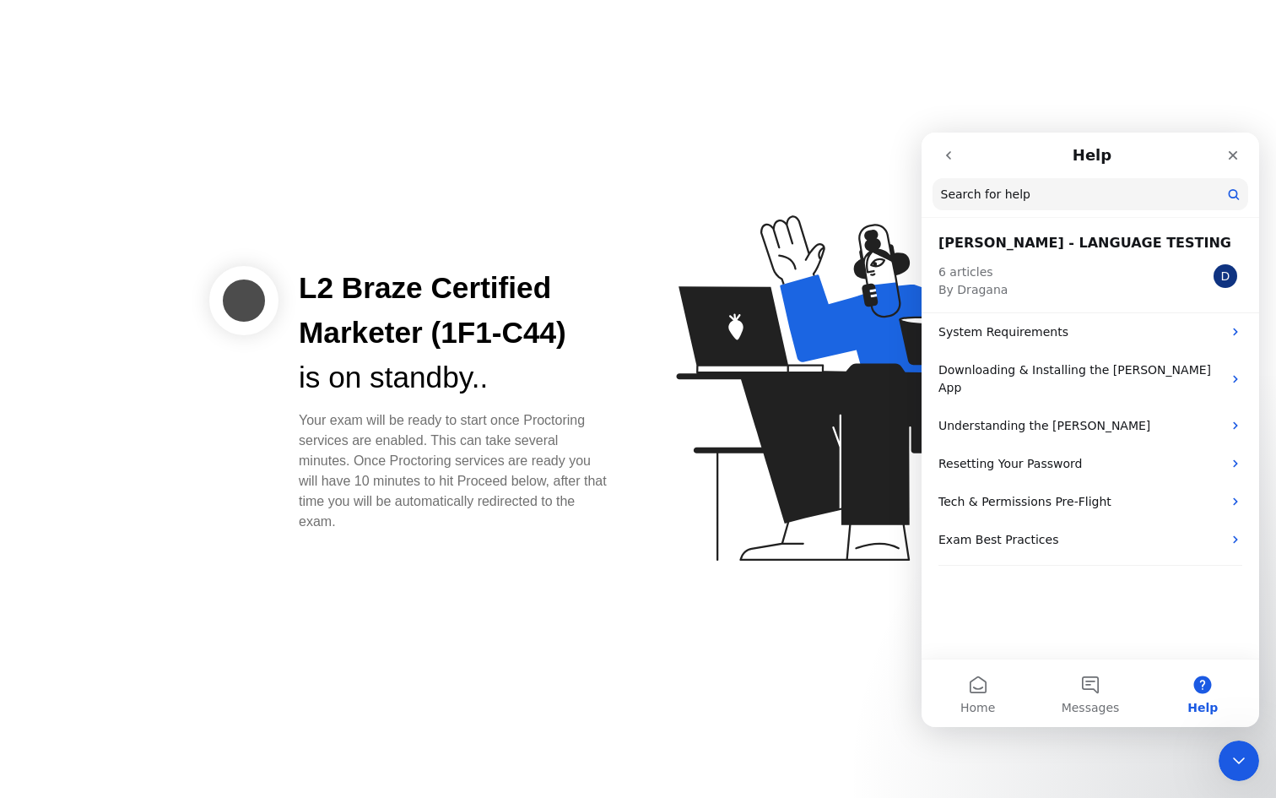
click at [948, 145] on button "go back" at bounding box center [949, 155] width 32 height 32
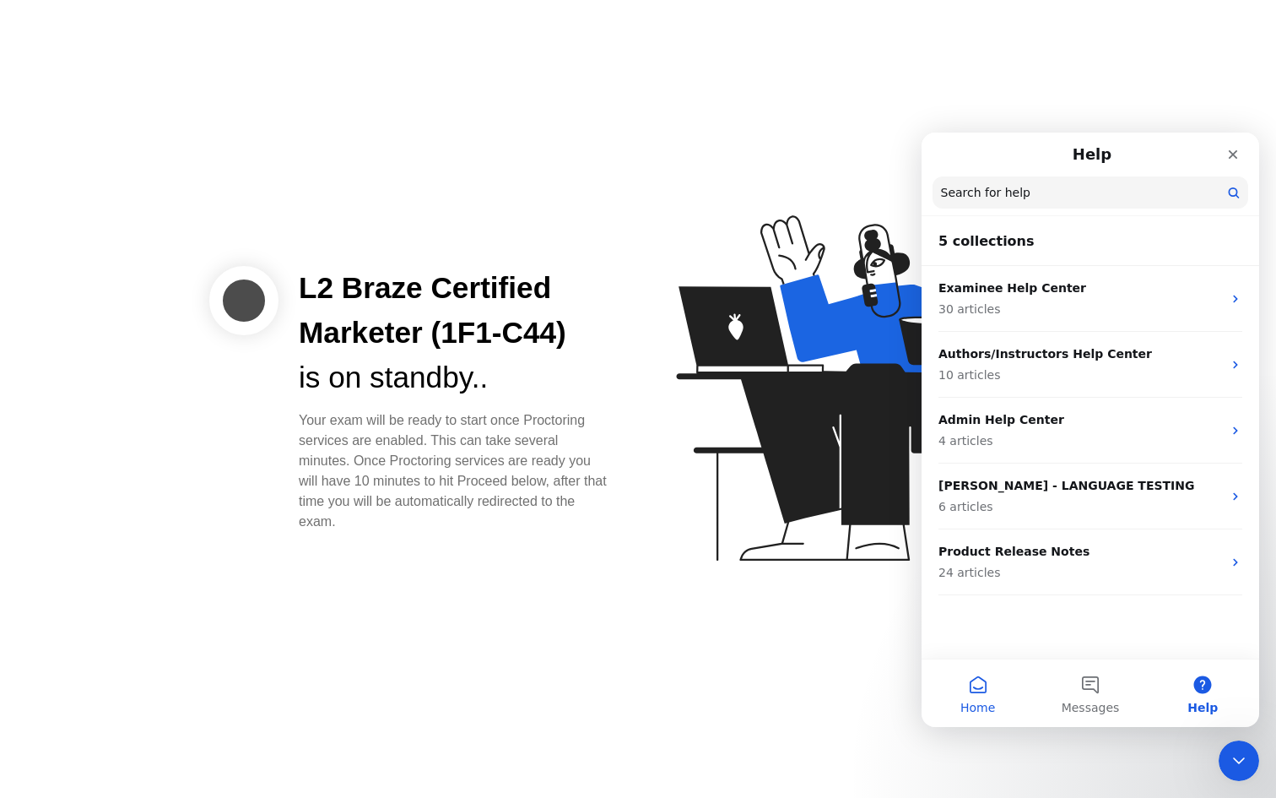
click at [989, 683] on button "Home" at bounding box center [978, 693] width 112 height 68
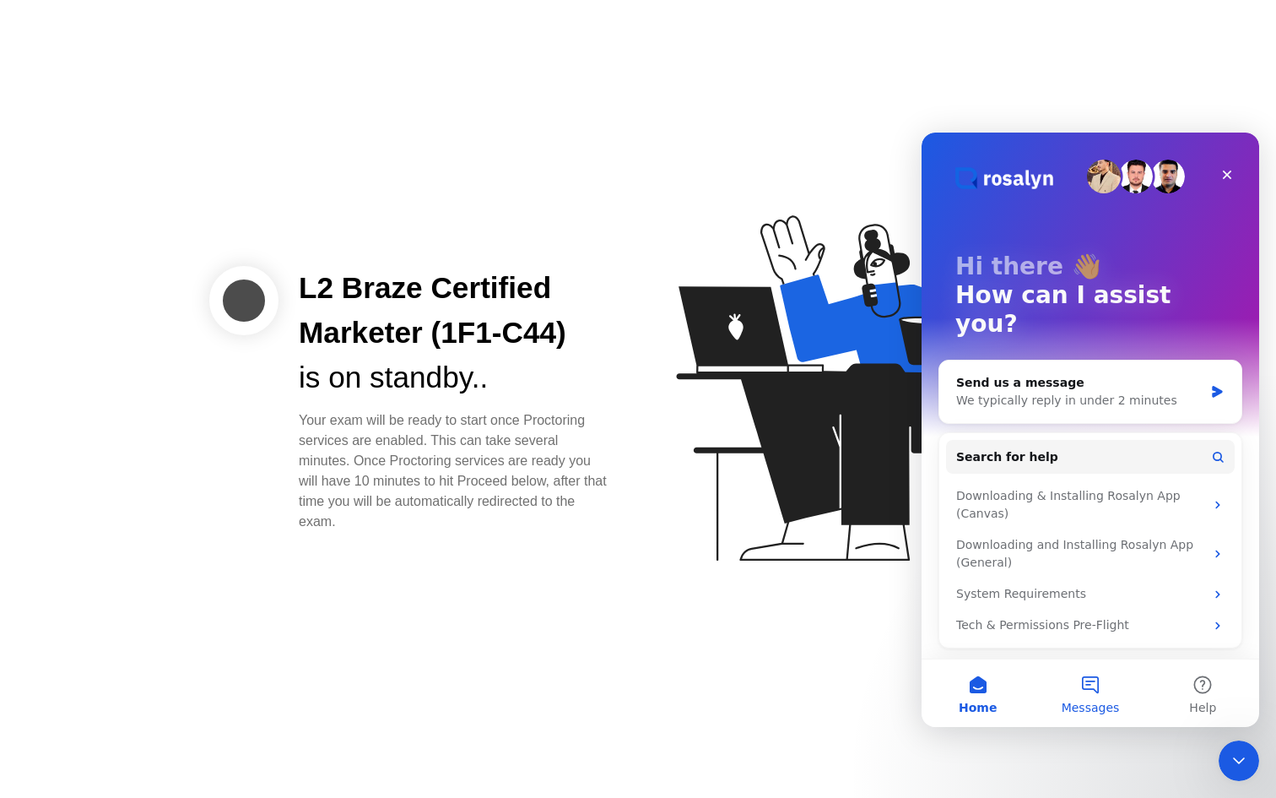
click at [1089, 678] on button "Messages" at bounding box center [1090, 693] width 112 height 68
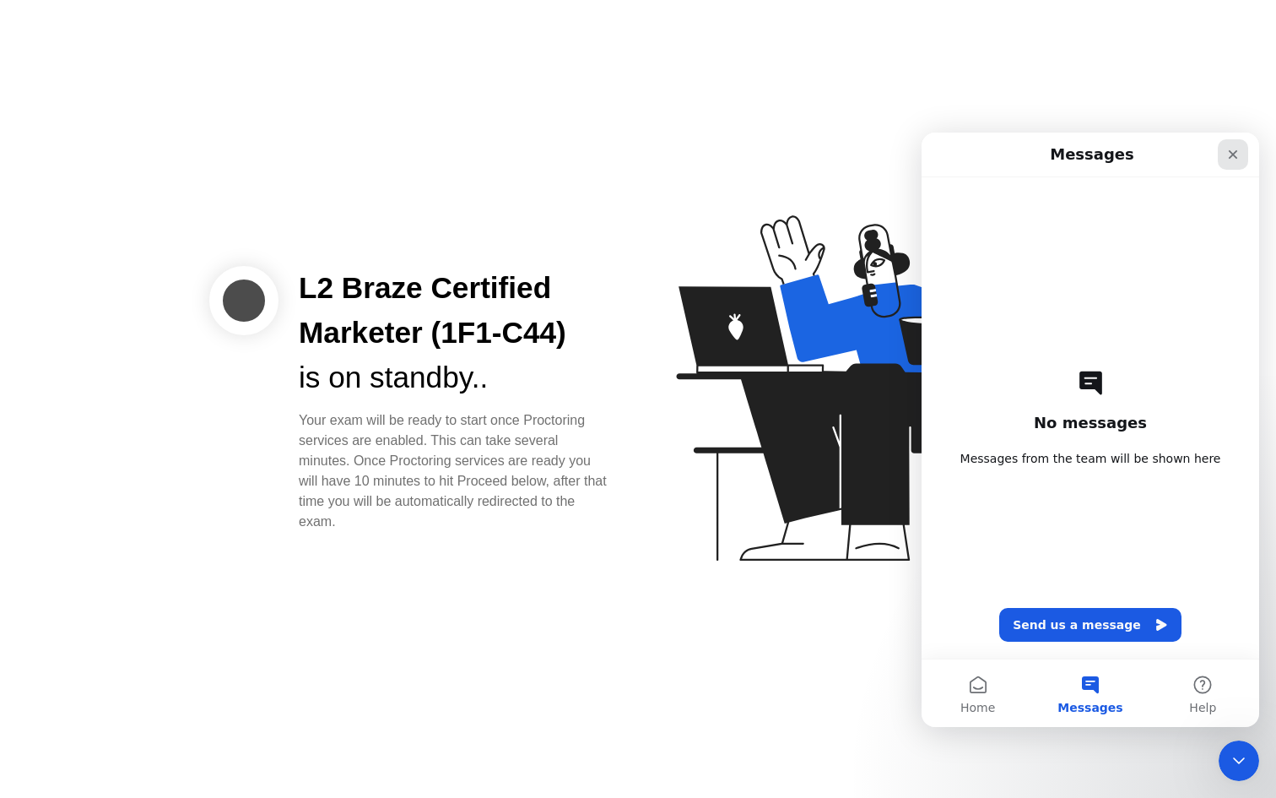
click at [1224, 154] on div "Close" at bounding box center [1233, 154] width 30 height 30
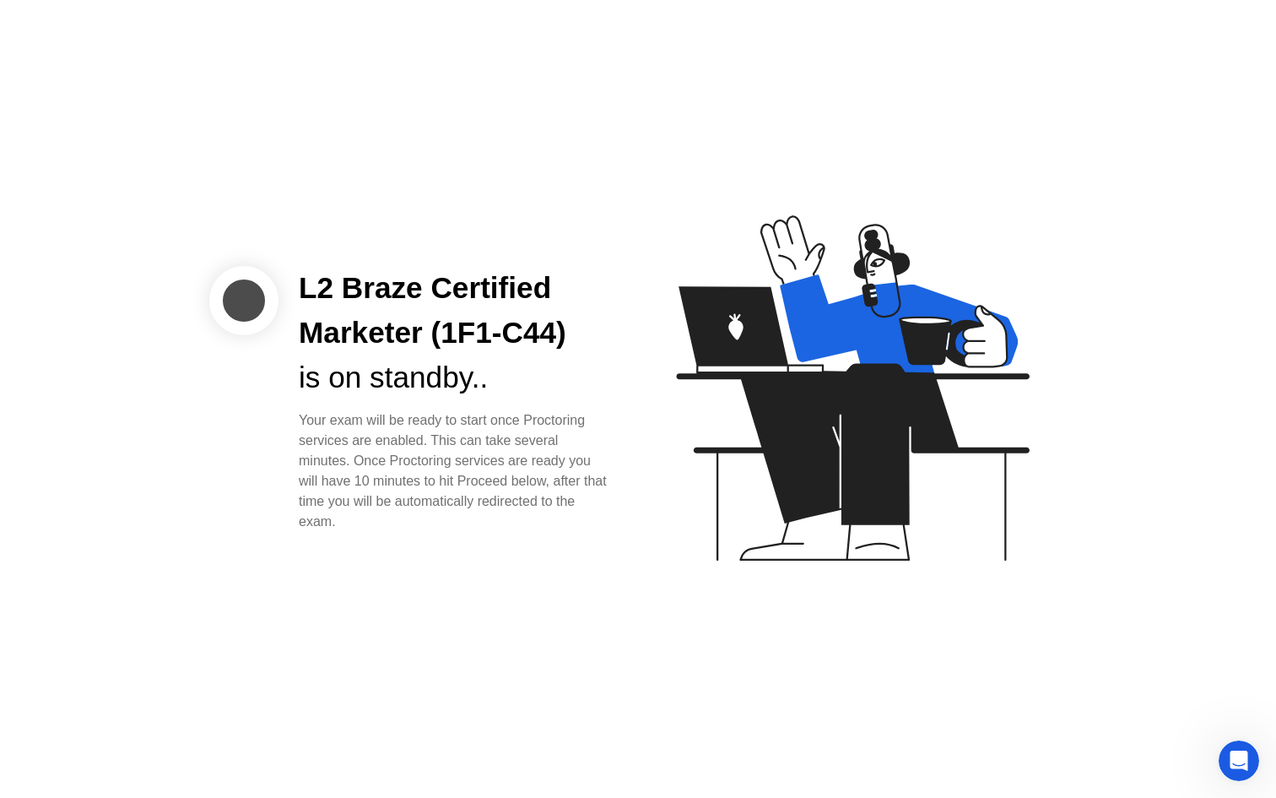
click at [875, 173] on div "L2 Braze Certified Marketer (1F1-C44) is on standby.. Your exam will be ready t…" at bounding box center [638, 399] width 1276 height 798
click at [918, 401] on icon at bounding box center [852, 387] width 353 height 345
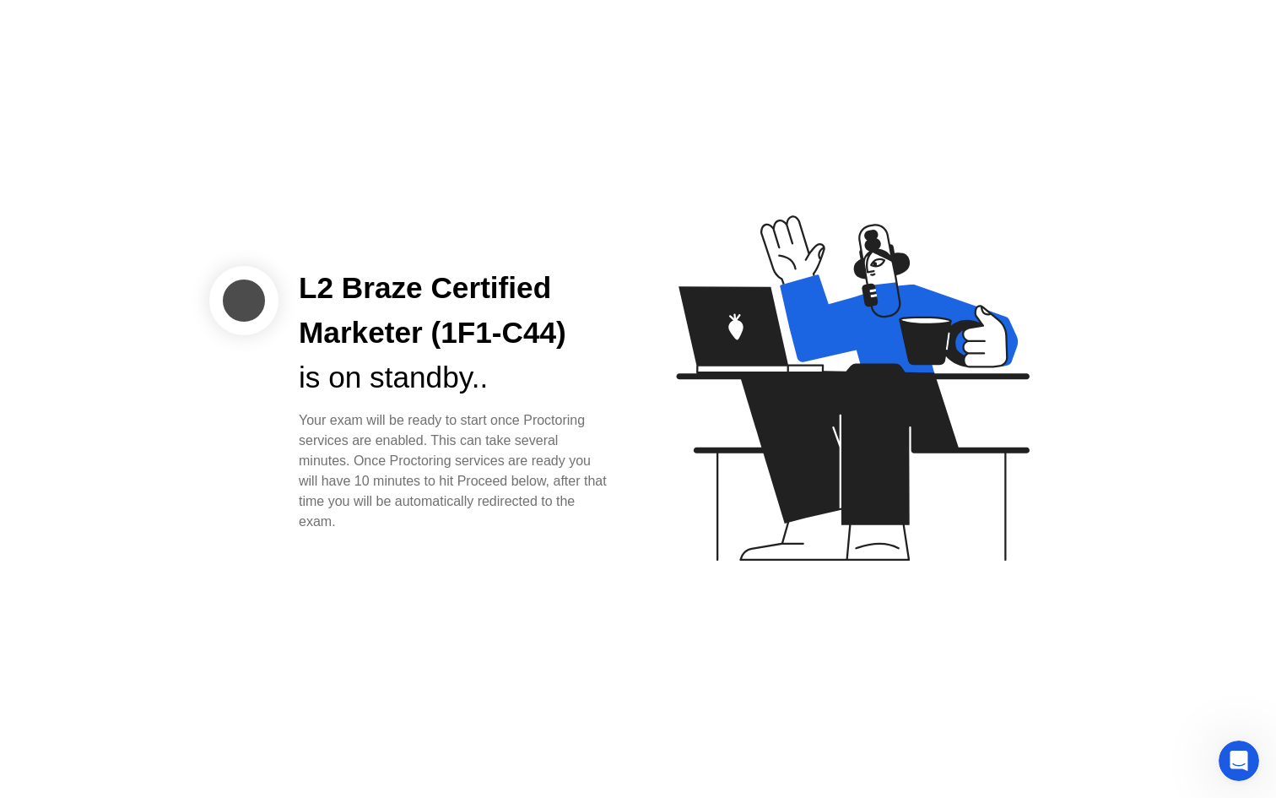
click at [918, 401] on icon at bounding box center [852, 387] width 353 height 345
click at [111, 116] on div "L2 Braze Certified Marketer (1F1-C44) is on standby.. Your exam will be ready t…" at bounding box center [638, 399] width 1276 height 798
click at [268, 202] on div "L2 Braze Certified Marketer (1F1-C44) is on standby.. Your exam will be ready t…" at bounding box center [638, 399] width 1276 height 798
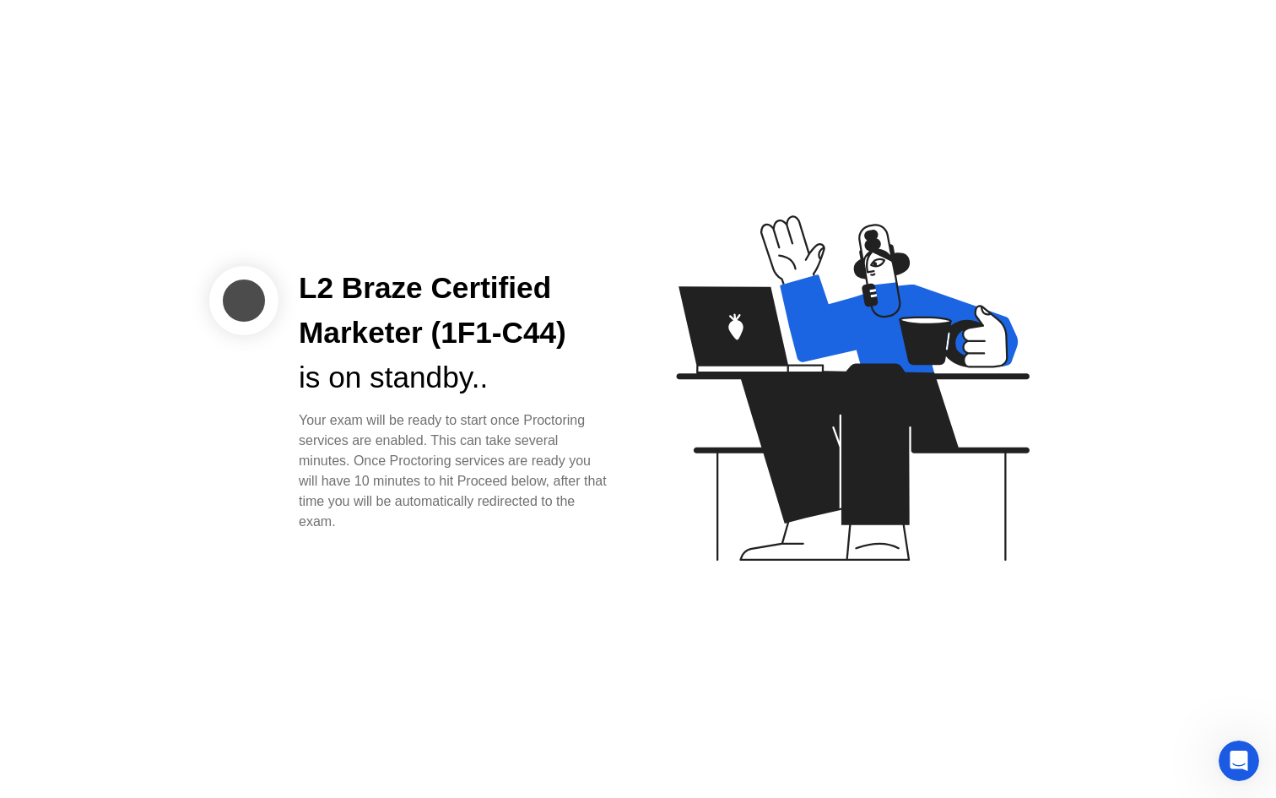
click at [696, 218] on icon at bounding box center [849, 396] width 436 height 432
